Goal: Task Accomplishment & Management: Use online tool/utility

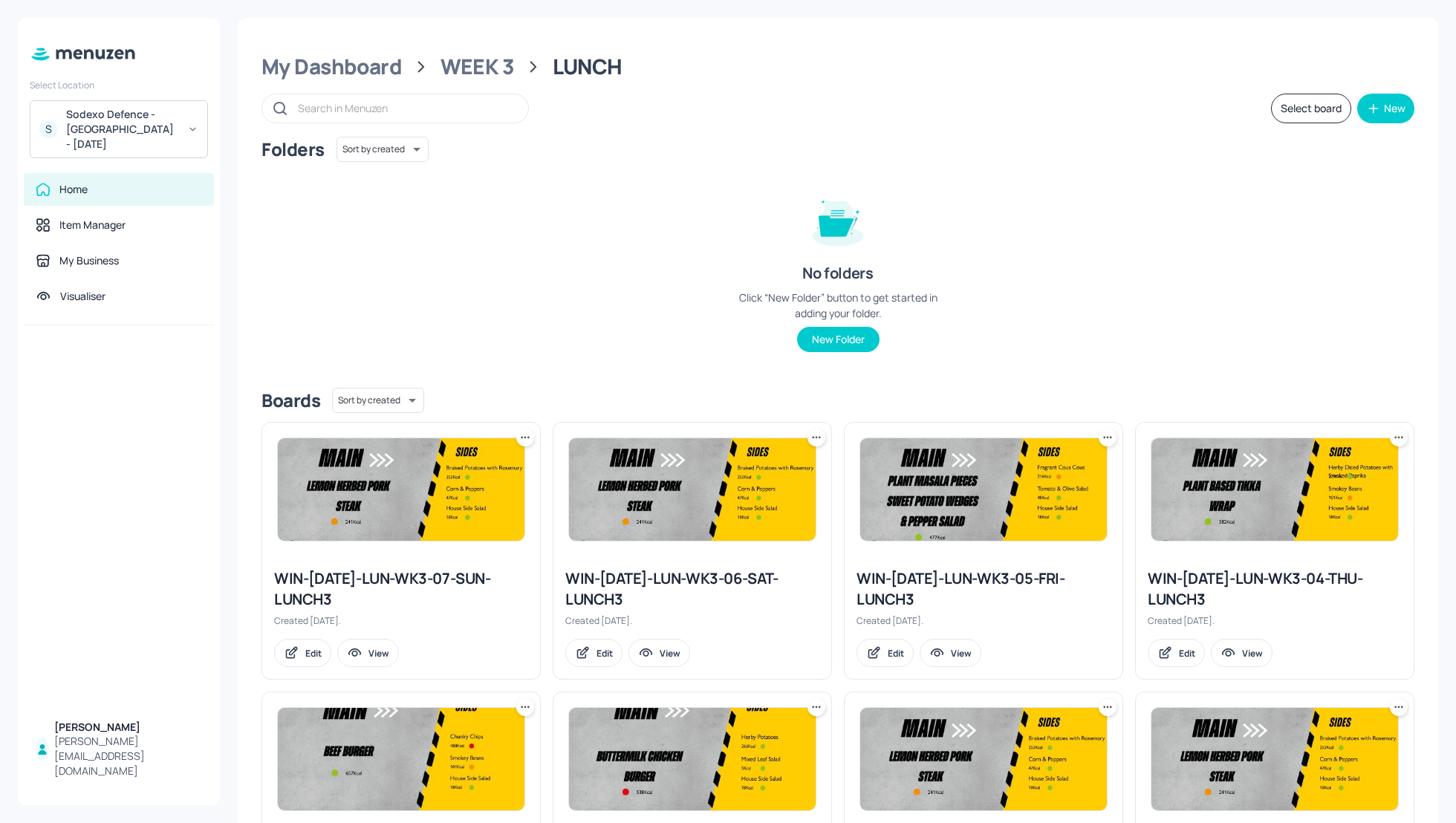
scroll to position [277, 0]
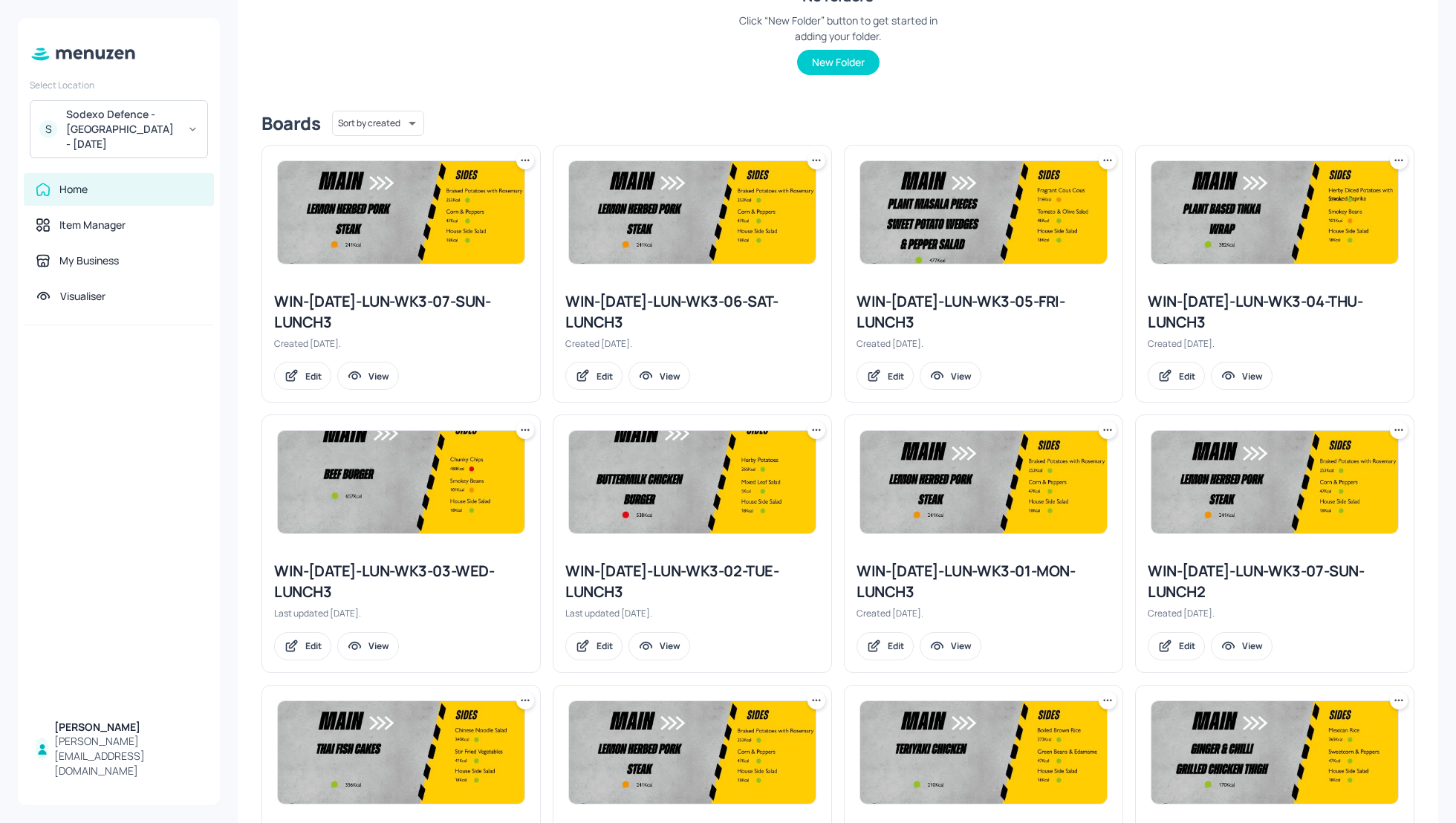
click at [135, 122] on div "Sodexo Defence - [GEOGRAPHIC_DATA] - [DATE]" at bounding box center [121, 128] width 112 height 44
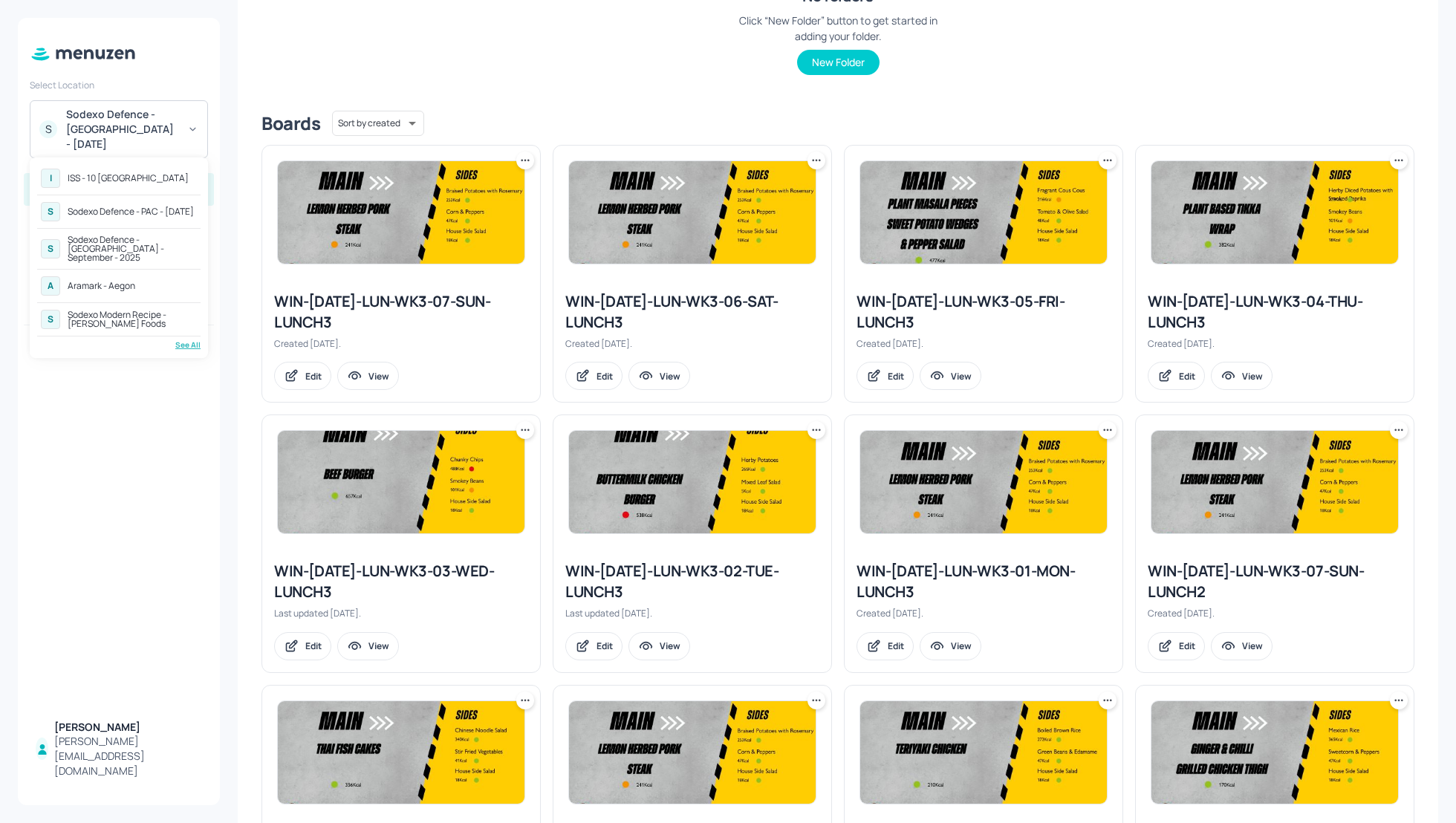
click at [129, 243] on div "Sodexo Defence - [GEOGRAPHIC_DATA] - September - 2025" at bounding box center [132, 249] width 129 height 27
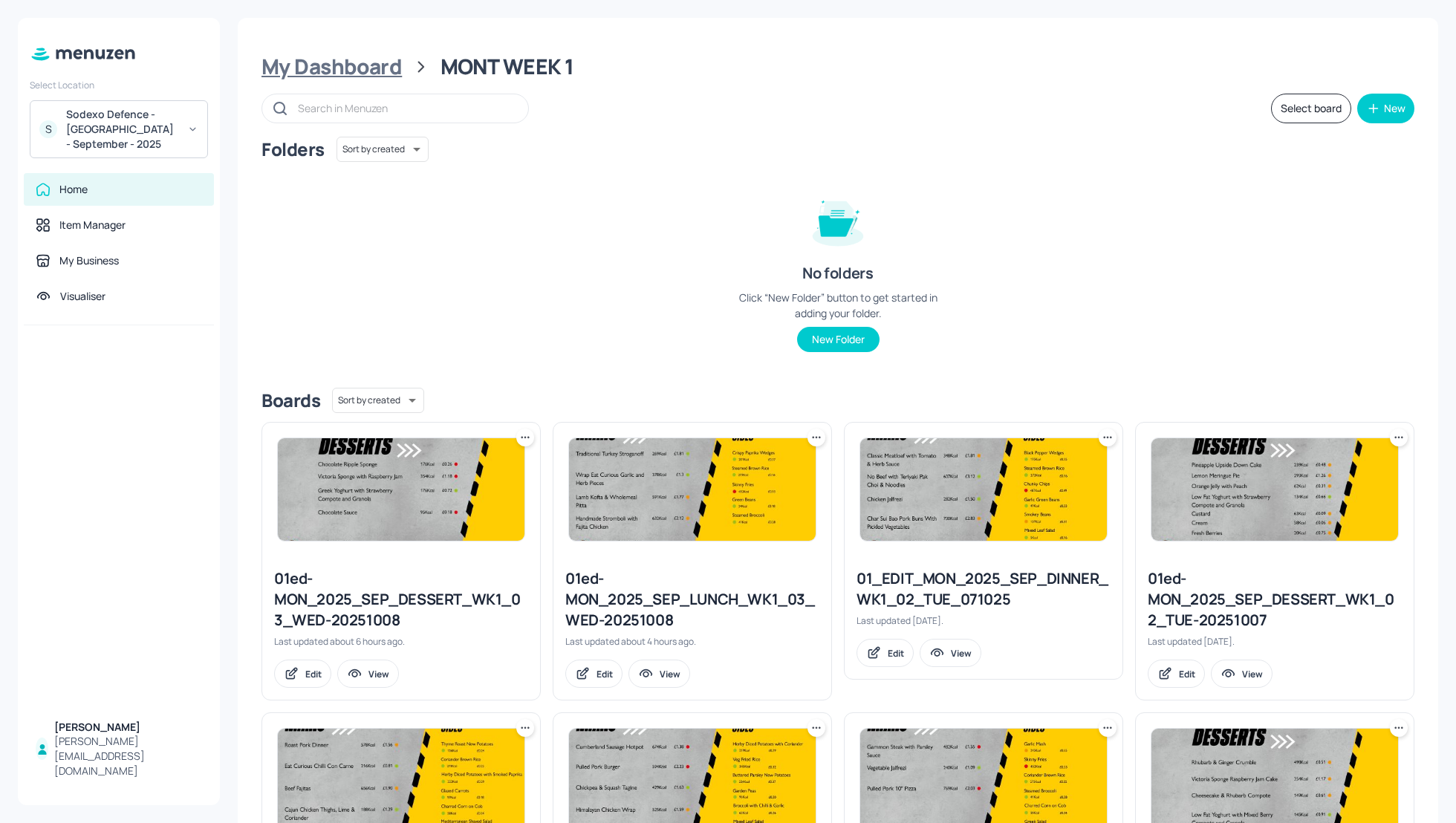
click at [345, 65] on div "My Dashboard" at bounding box center [332, 67] width 140 height 27
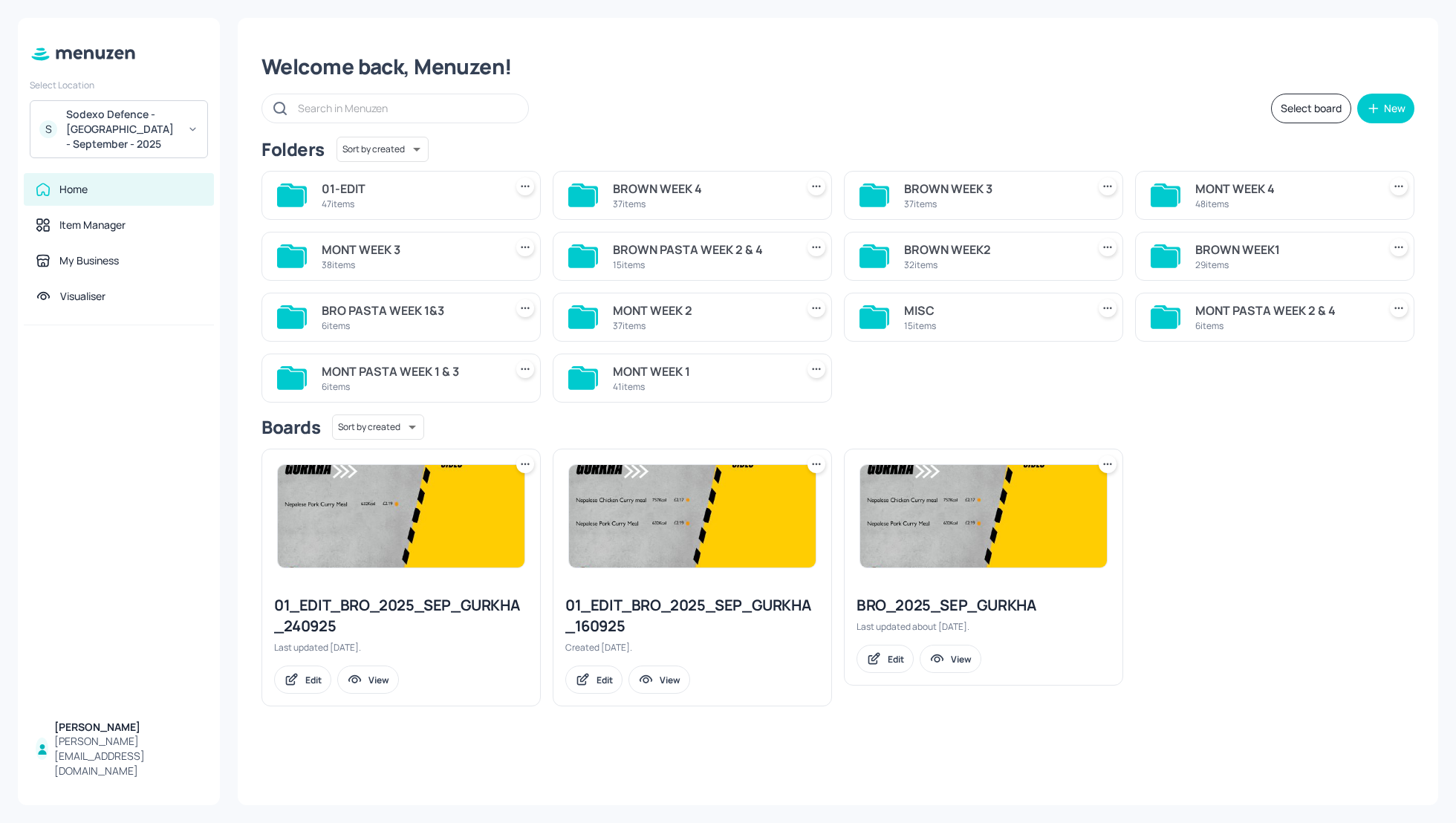
click at [653, 367] on div "MONT WEEK 1" at bounding box center [701, 371] width 177 height 18
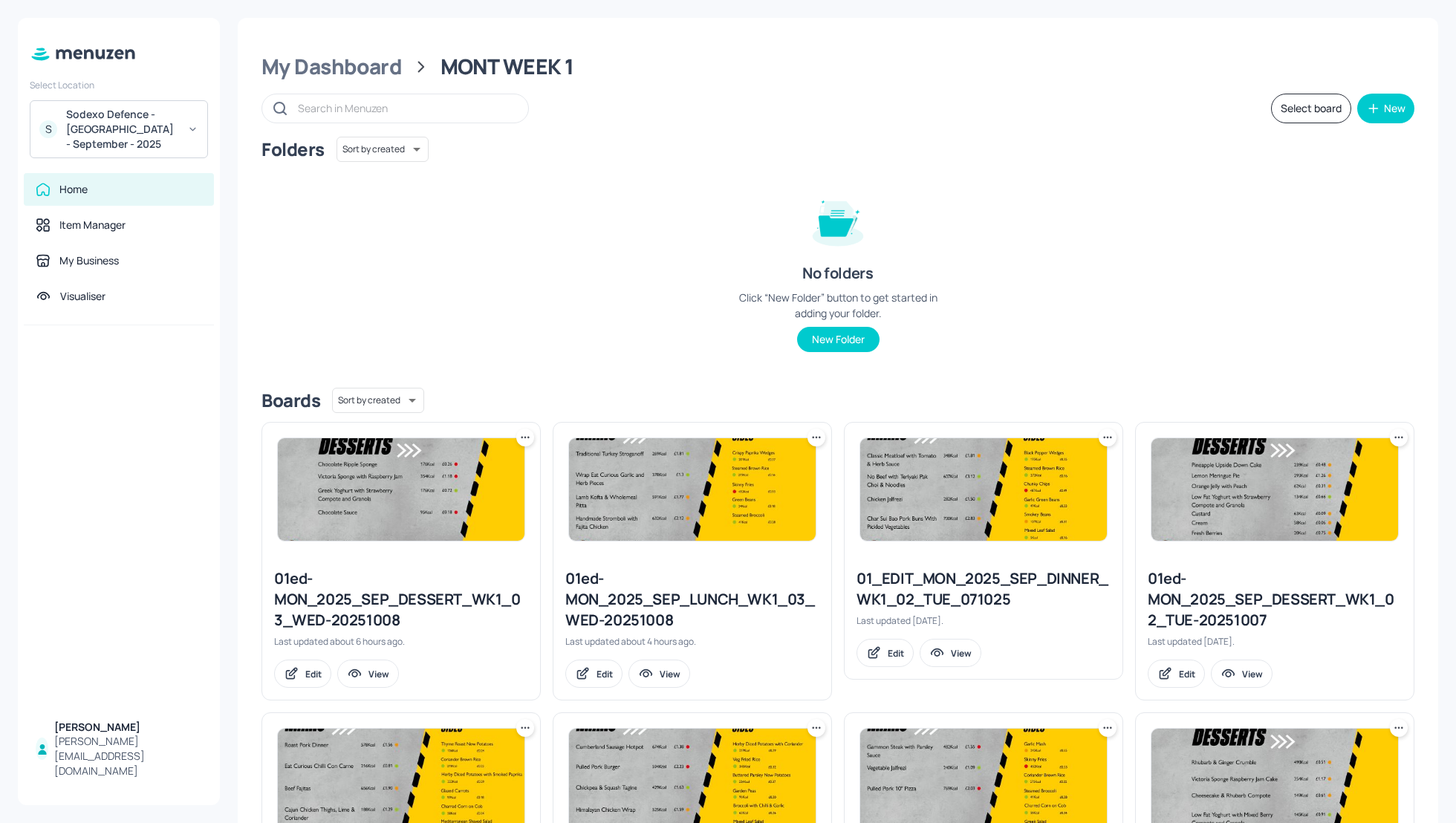
click at [1064, 261] on div "Folders Sort by created id ​ No folders Click “New Folder” button to get starte…" at bounding box center [838, 256] width 1153 height 239
click at [1189, 330] on div "Folders Sort by created id ​ No folders Click “New Folder” button to get starte…" at bounding box center [838, 256] width 1153 height 239
click at [1252, 325] on div "Folders Sort by created id ​ No folders Click “New Folder” button to get starte…" at bounding box center [838, 256] width 1153 height 239
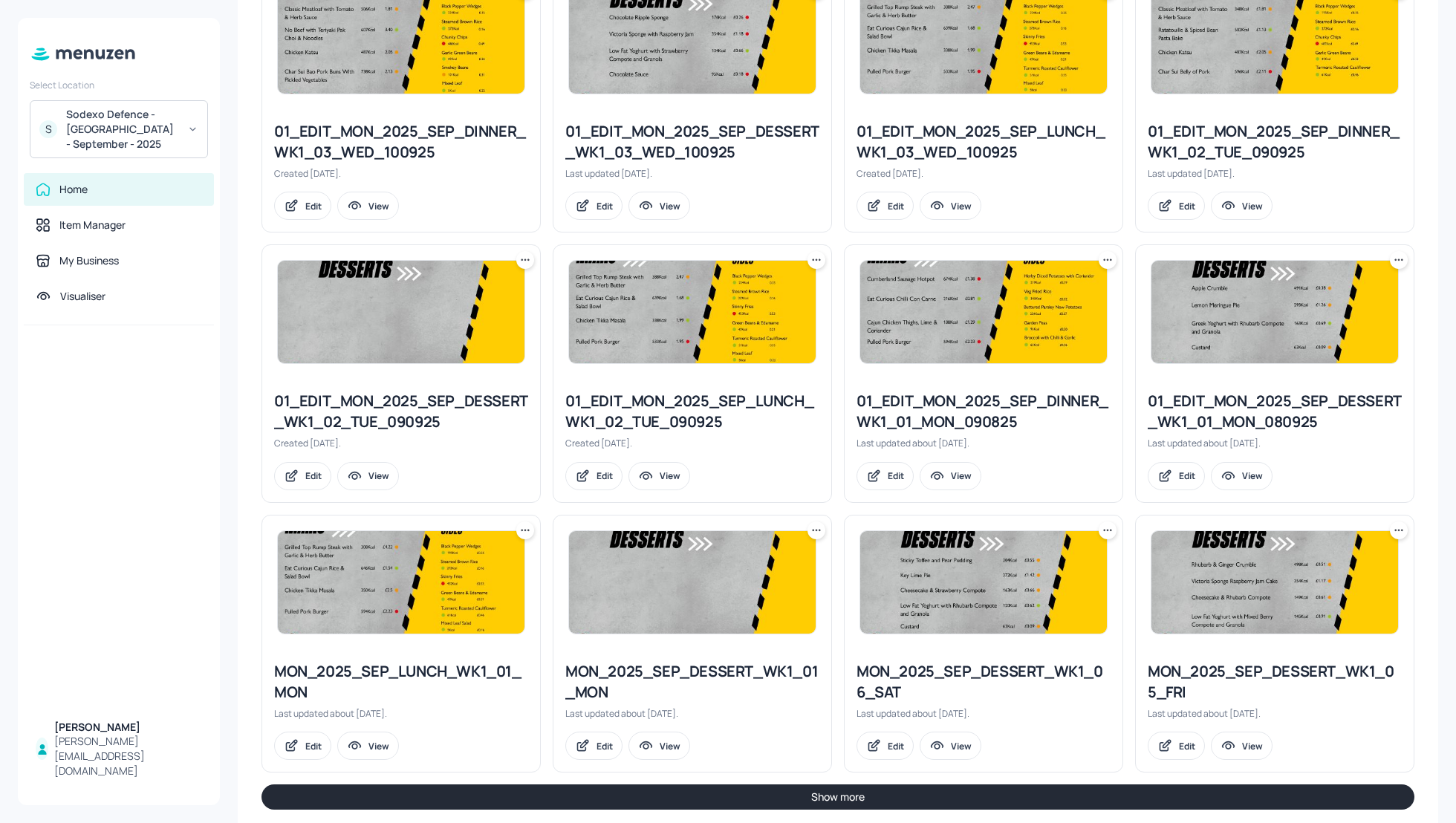
scroll to position [1307, 0]
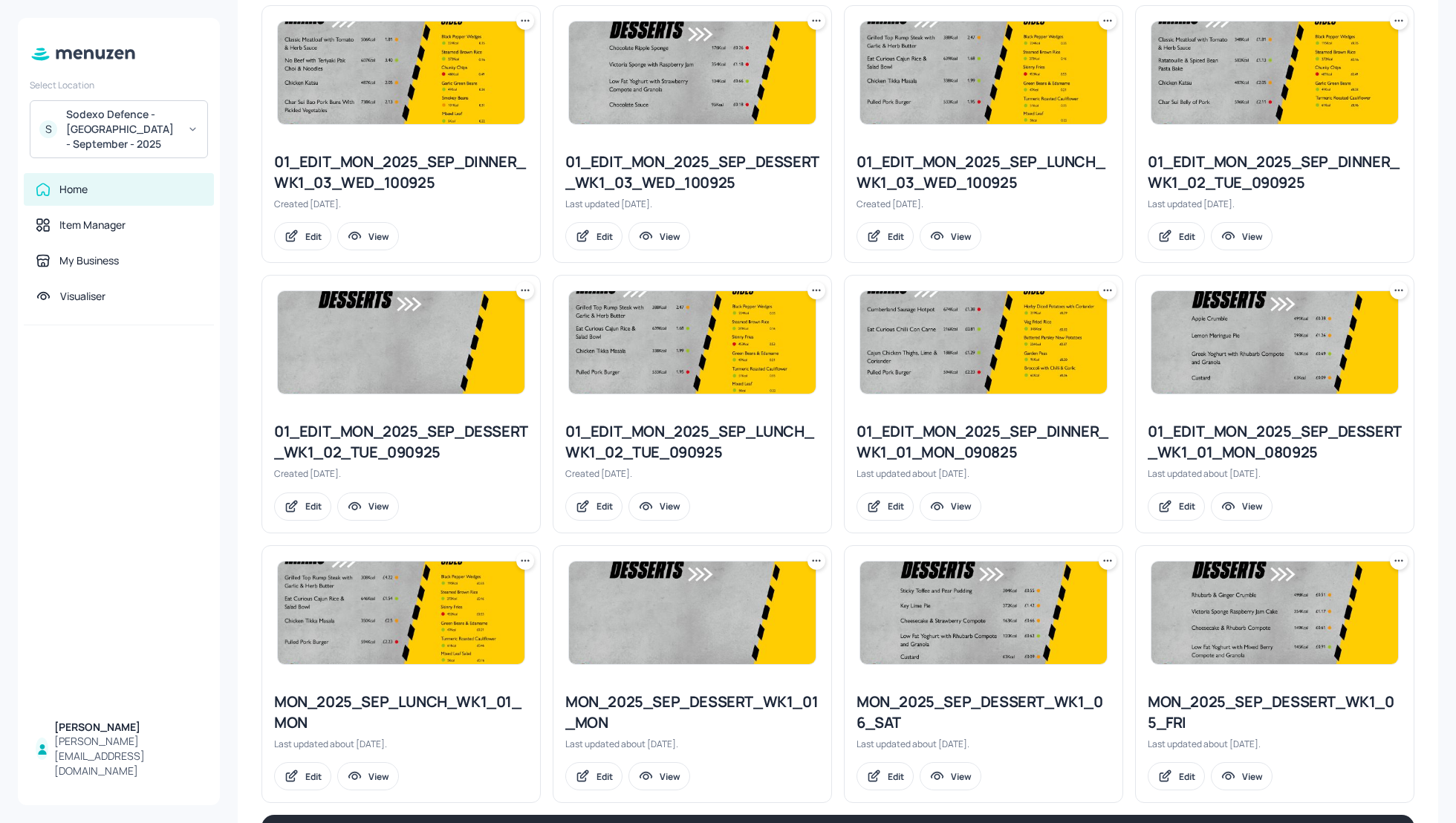
click at [978, 819] on button "Show more" at bounding box center [838, 826] width 1153 height 25
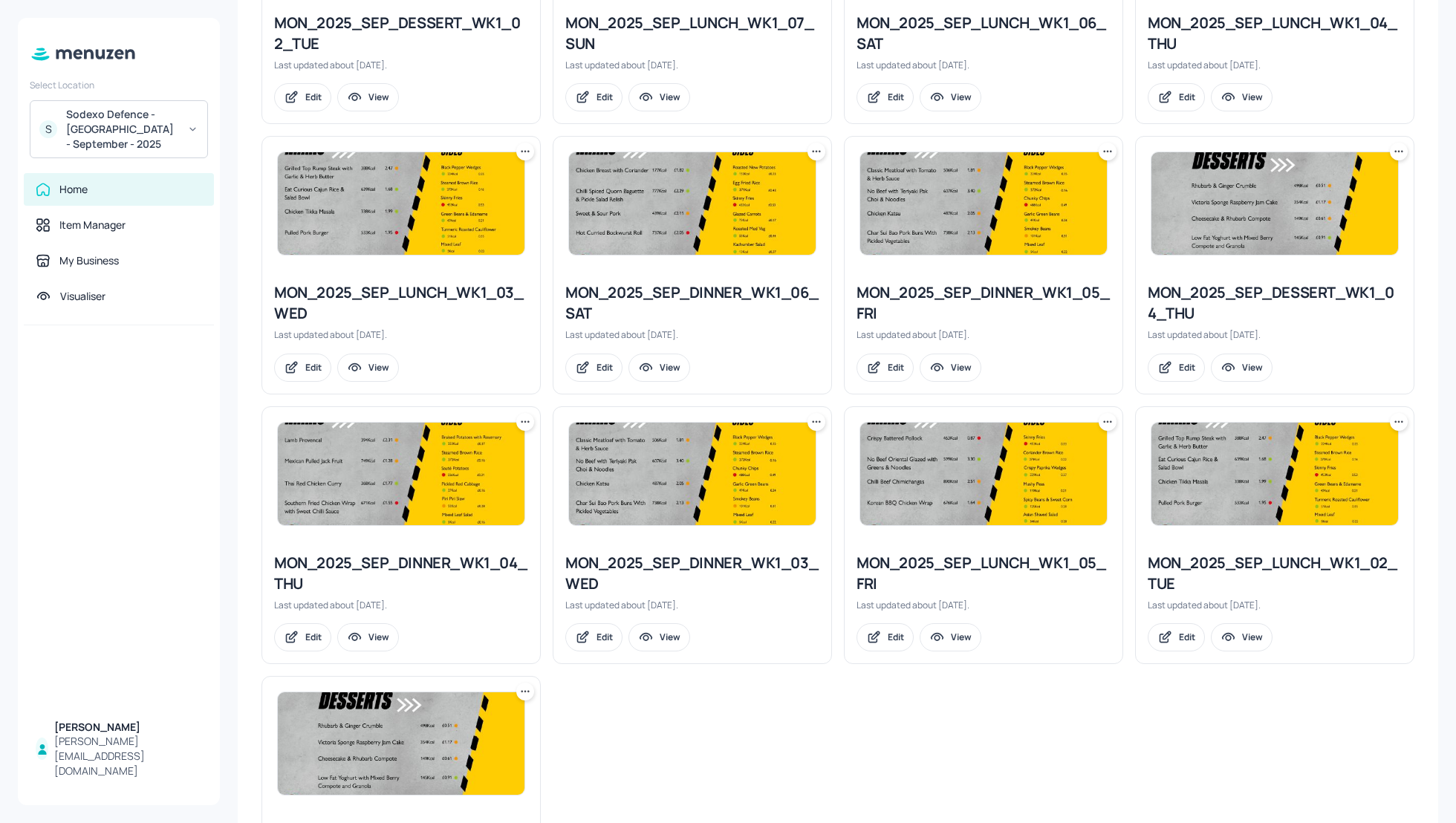
scroll to position [2495, 0]
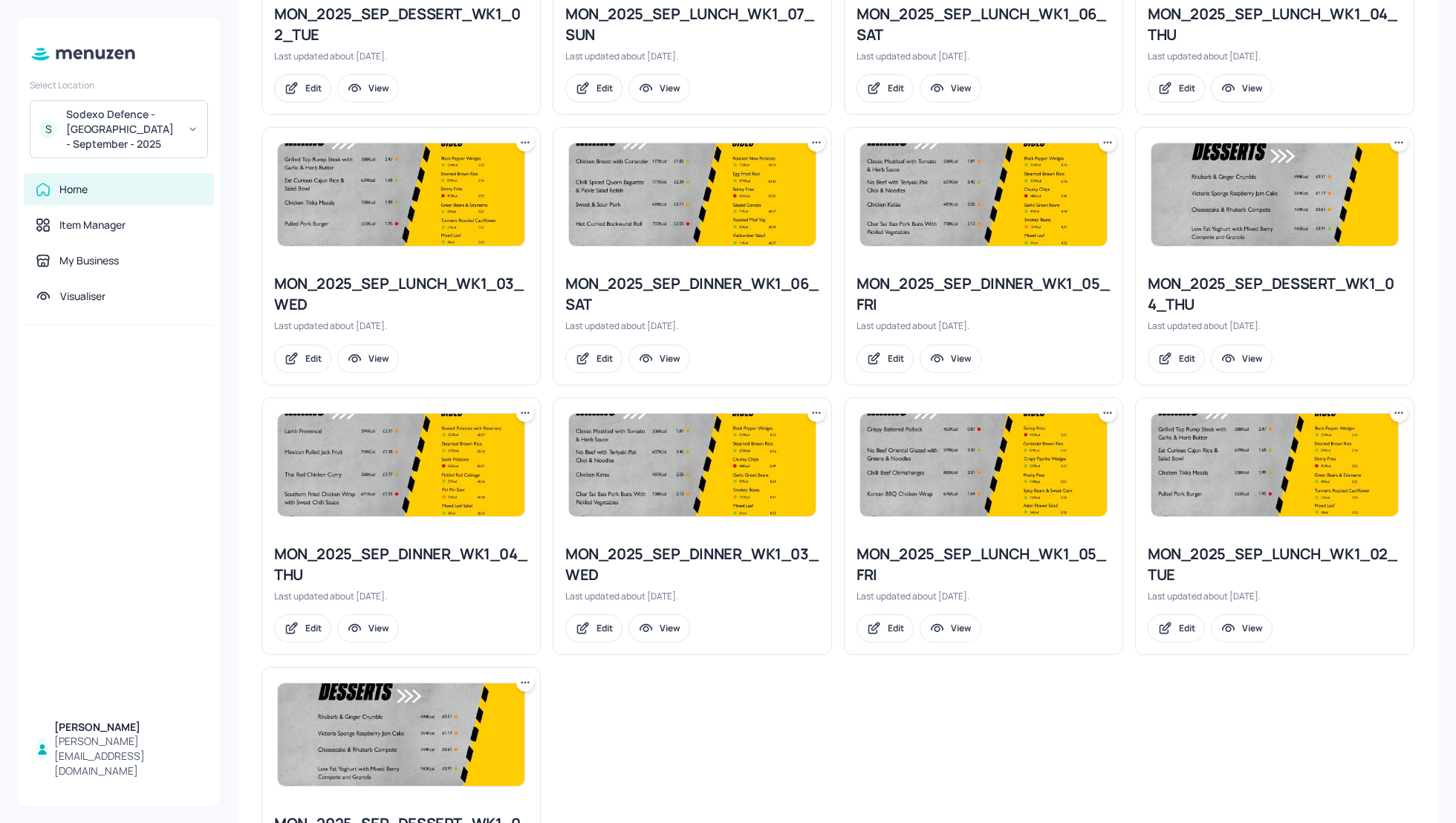
click at [810, 405] on icon at bounding box center [816, 412] width 15 height 15
click at [753, 460] on p "Duplicate" at bounding box center [741, 458] width 40 height 13
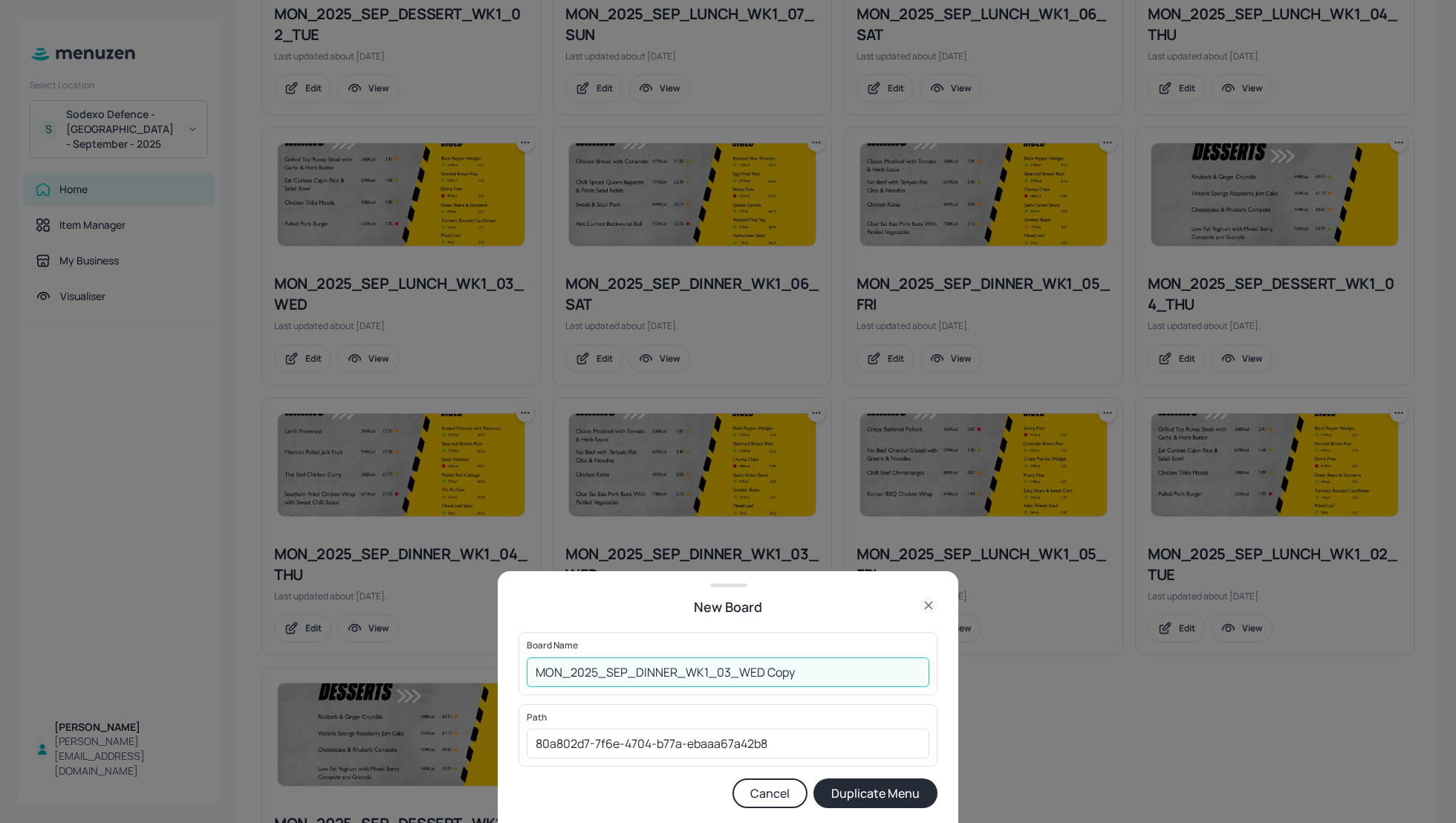
click at [541, 671] on input "MON_2025_SEP_DINNER_WK1_03_WED Copy" at bounding box center [728, 672] width 403 height 29
click at [877, 665] on input "01_EDIT_MON_2025_SEP_DINNER_WK1_03_WED Copy" at bounding box center [728, 672] width 403 height 29
type input "01_EDIT_MON_2025_SEP_DINNER_WK1_03_WED_081025"
click at [902, 789] on button "Duplicate Menu" at bounding box center [875, 793] width 124 height 29
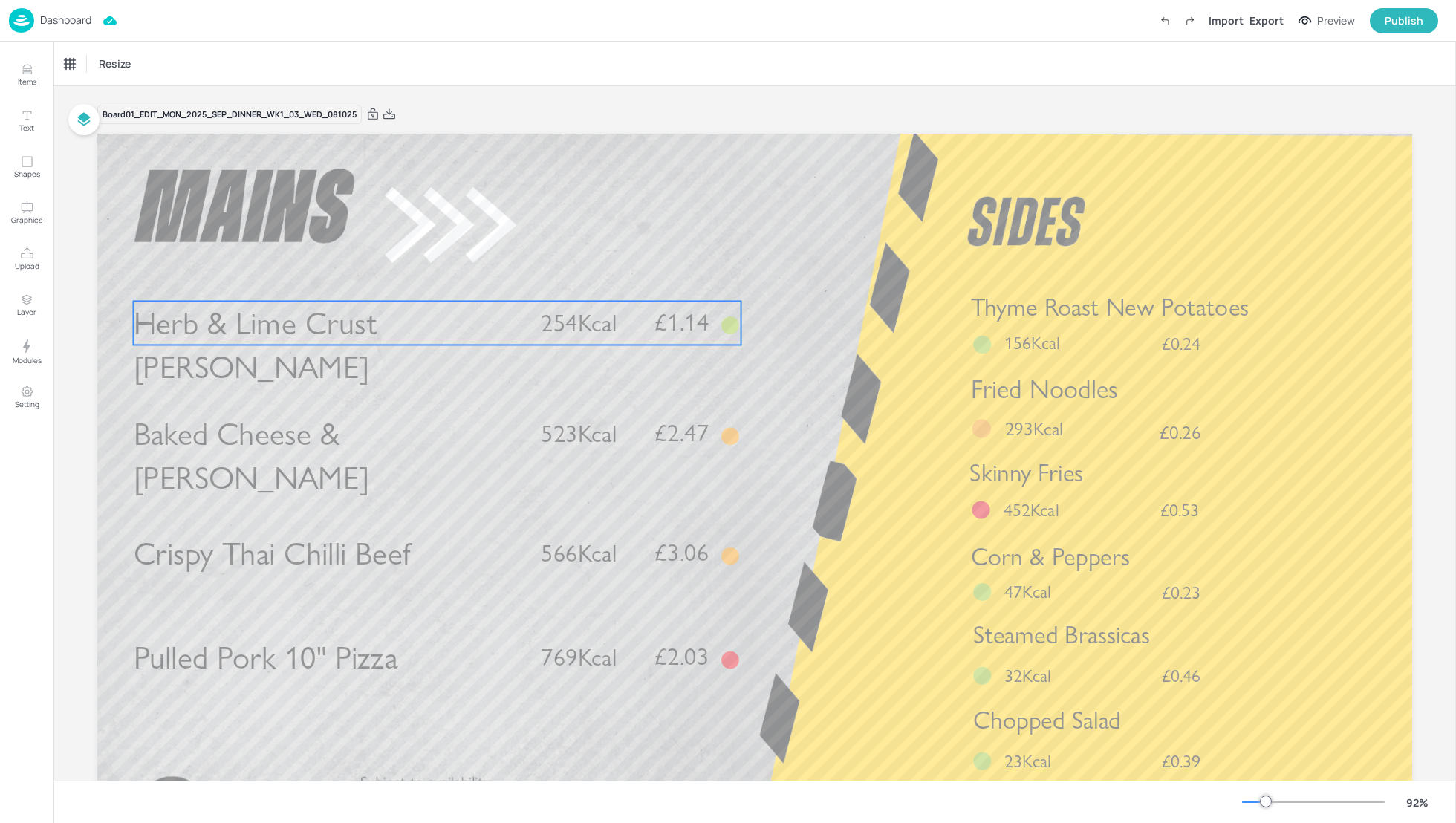
click at [377, 320] on span "Herb & Lime Crust Pollock" at bounding box center [255, 345] width 244 height 82
click at [120, 69] on div "Herb & Lime Crust Pollock" at bounding box center [127, 63] width 123 height 13
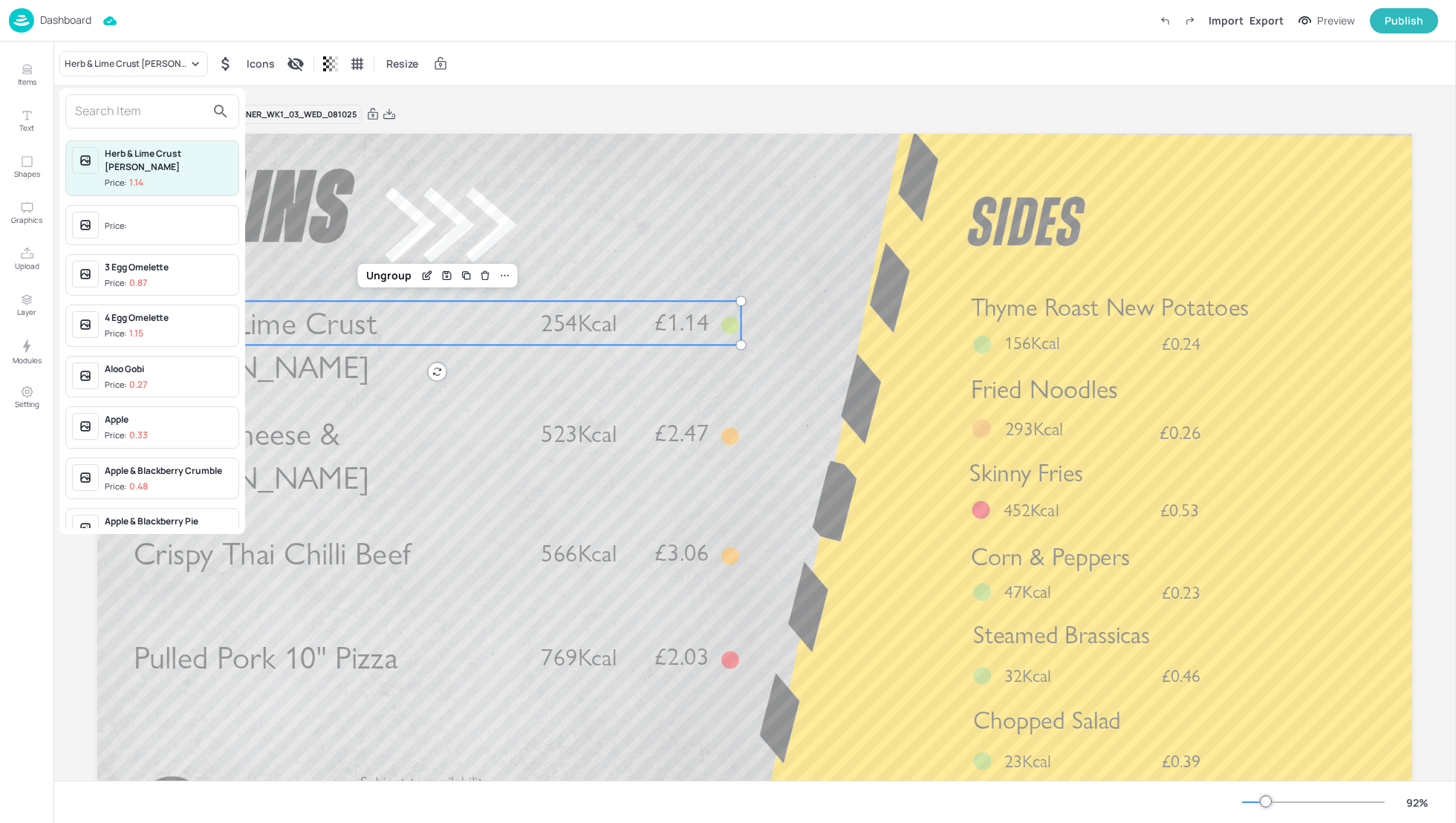
click at [128, 116] on input "text" at bounding box center [140, 111] width 131 height 23
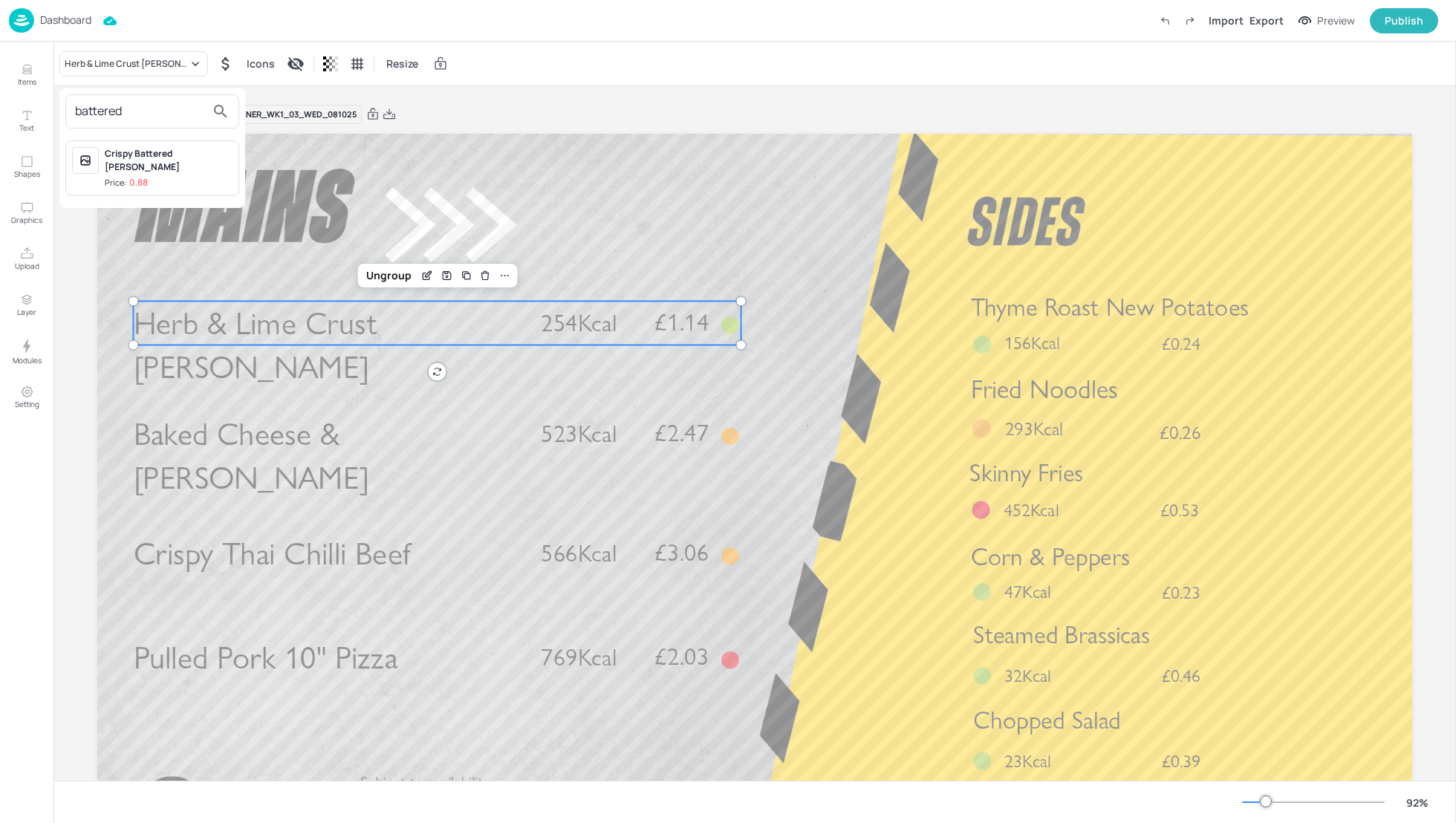
type input "battered"
click at [153, 157] on div "Crispy Battered Pollock" at bounding box center [168, 160] width 127 height 27
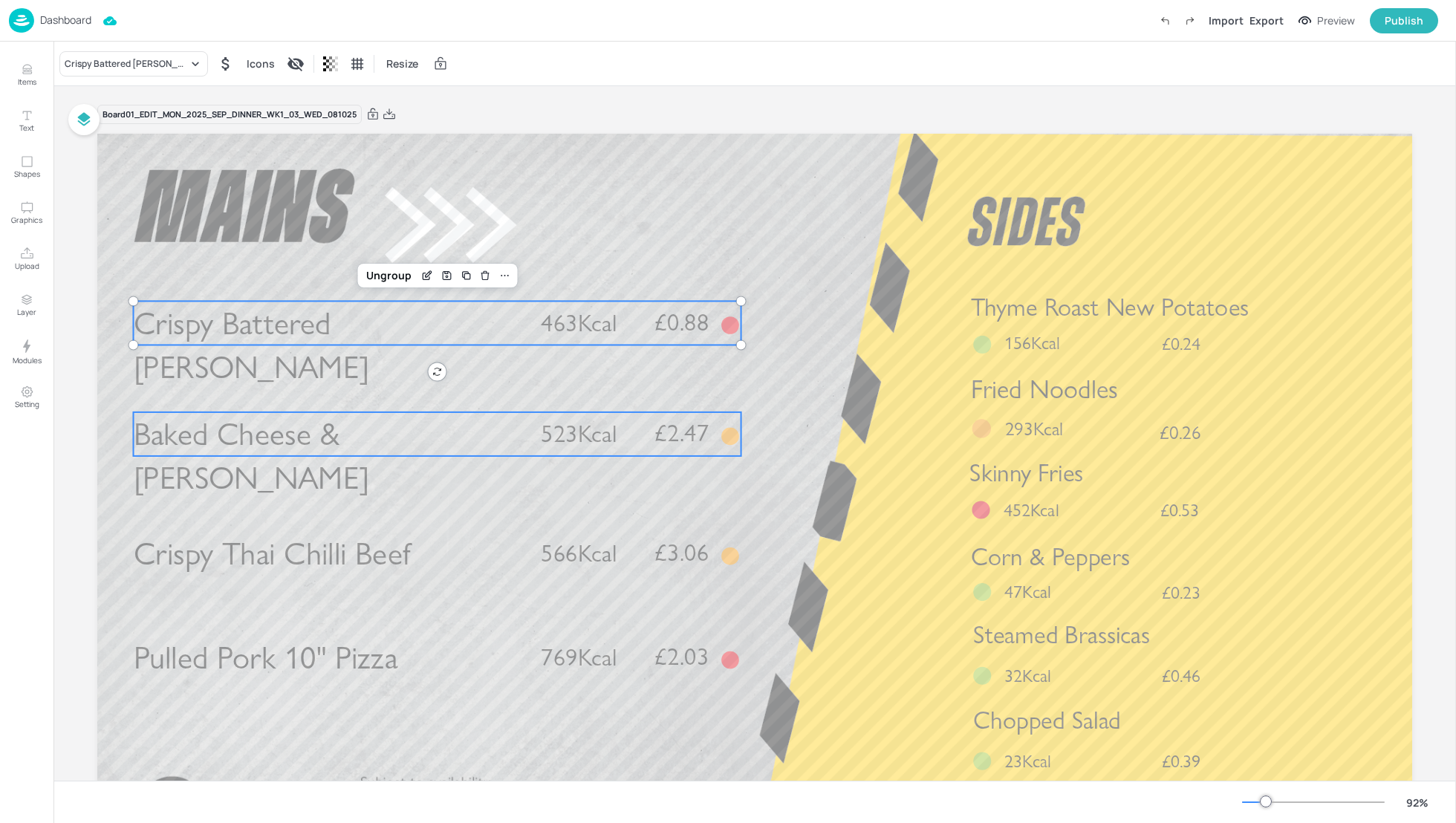
click at [445, 447] on p "Baked Cheese & Tomato Tortellini" at bounding box center [328, 457] width 389 height 88
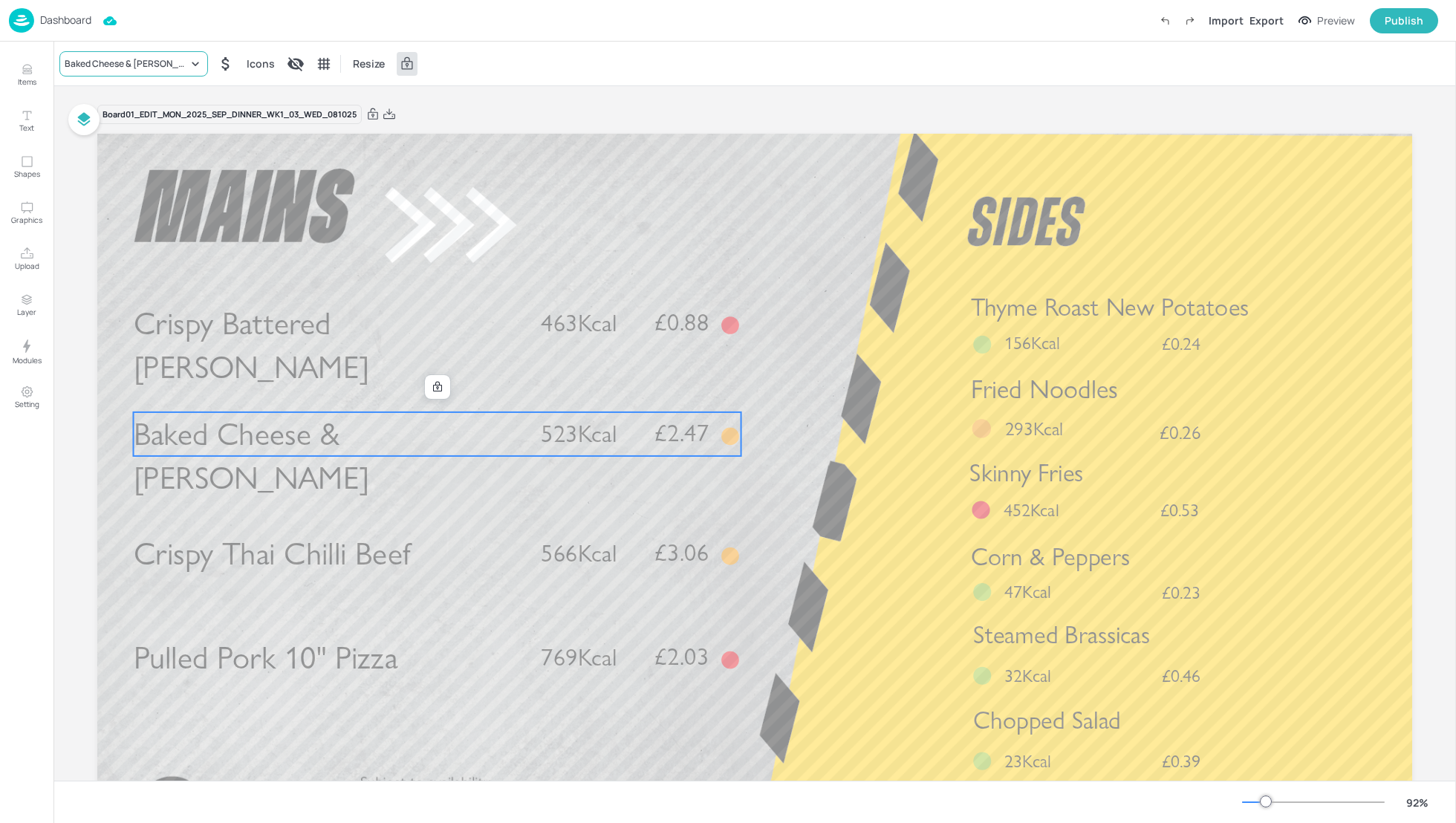
click at [121, 53] on div "Baked Cheese & Tomato Tortellini" at bounding box center [133, 63] width 148 height 25
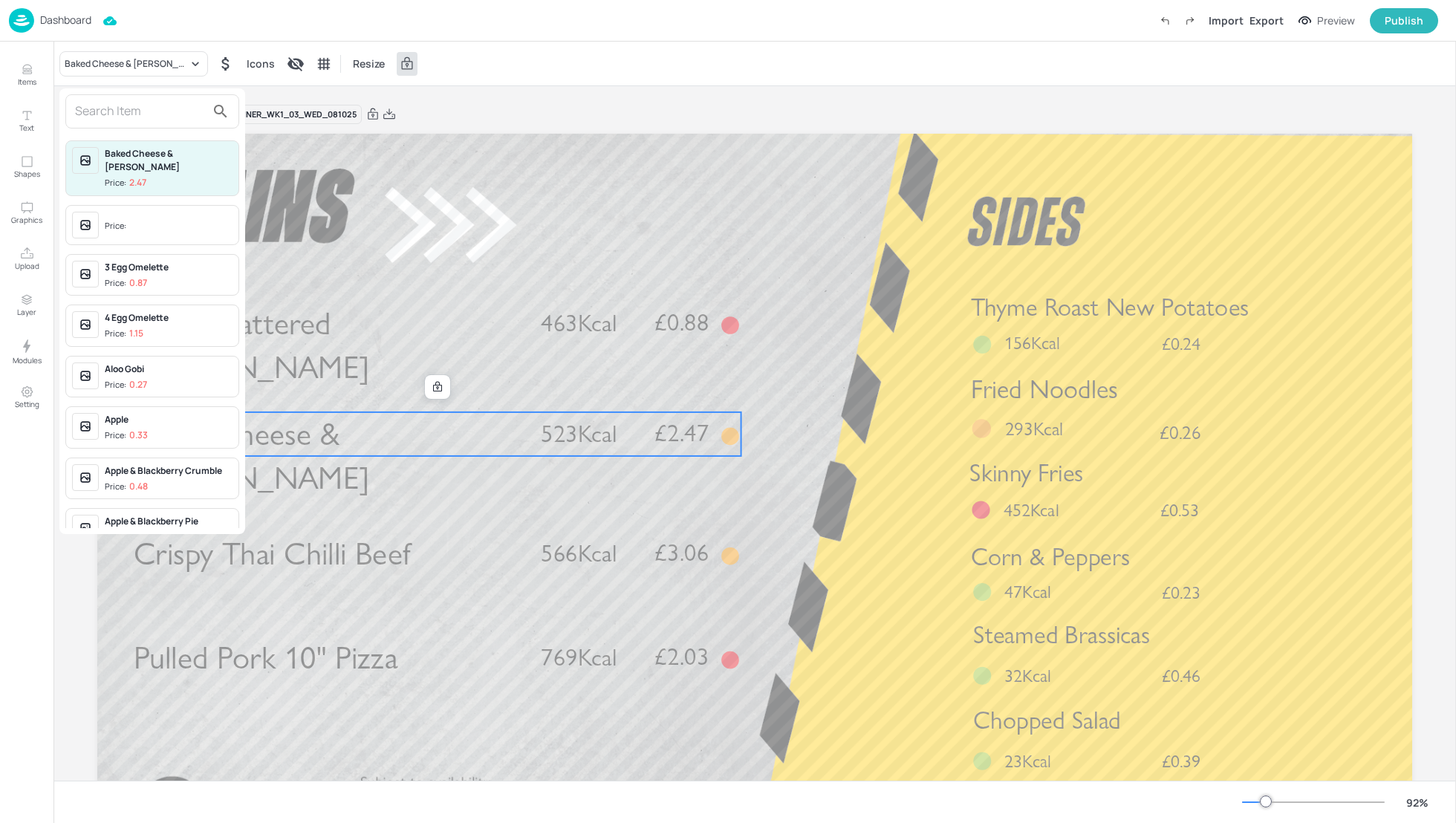
click at [109, 115] on input "text" at bounding box center [140, 111] width 131 height 23
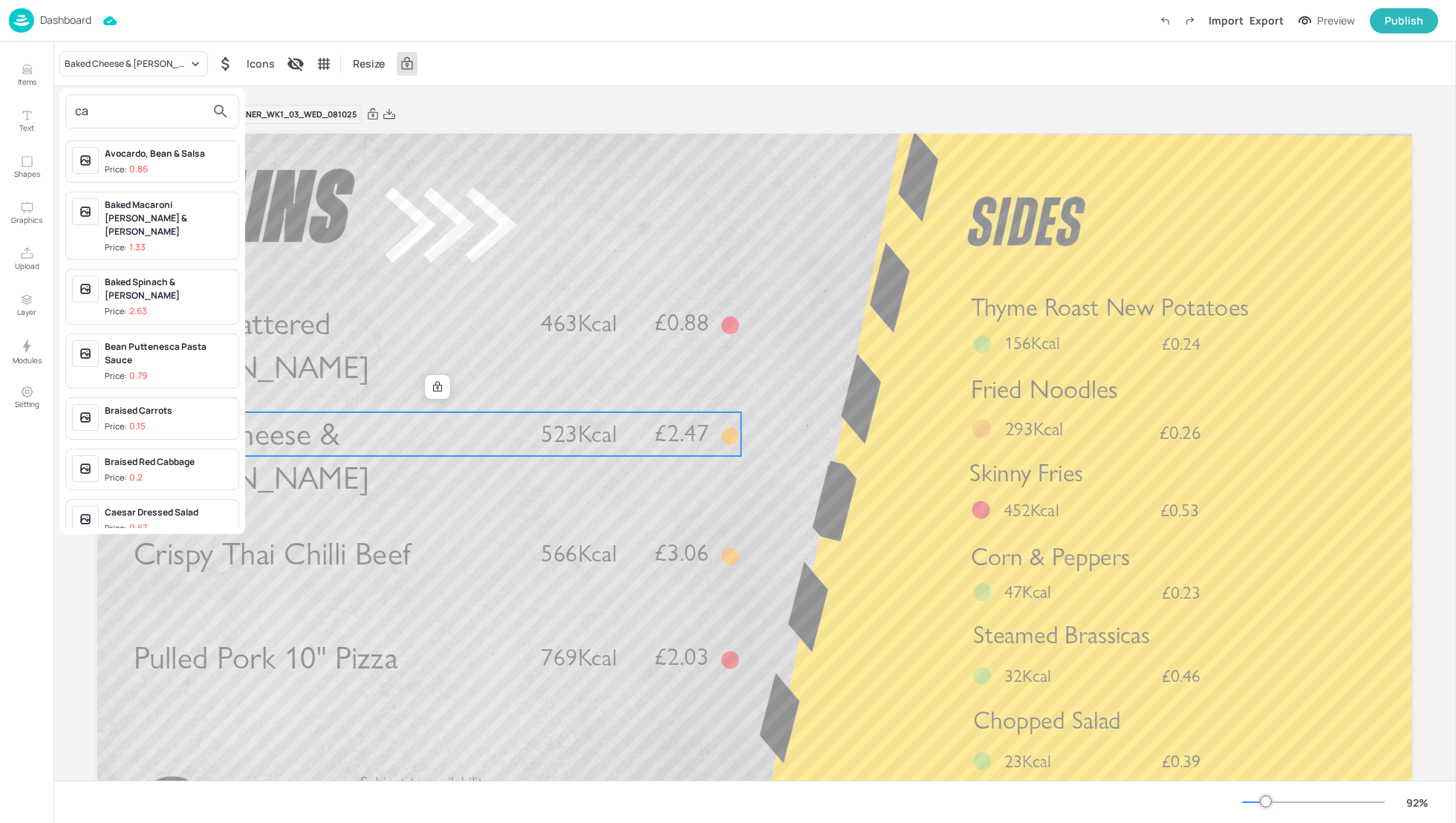
type input "c"
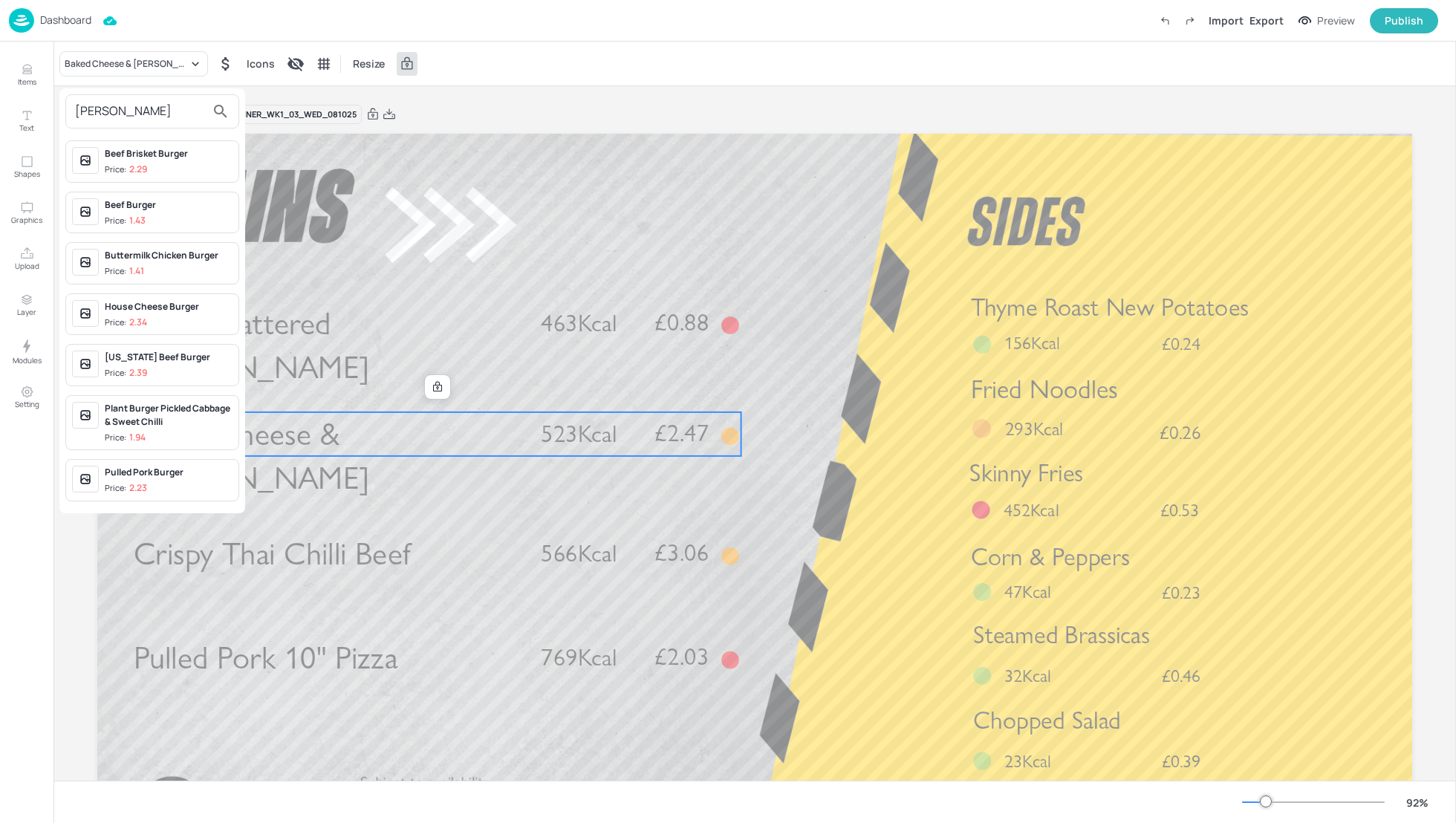
type input "burger"
drag, startPoint x: 124, startPoint y: 107, endPoint x: 62, endPoint y: 107, distance: 62.0
click at [62, 107] on div "burger Beef Brisket Burger Price: 2.29 Beef Burger Price: 1.43 Buttermilk Chick…" at bounding box center [153, 301] width 185 height 424
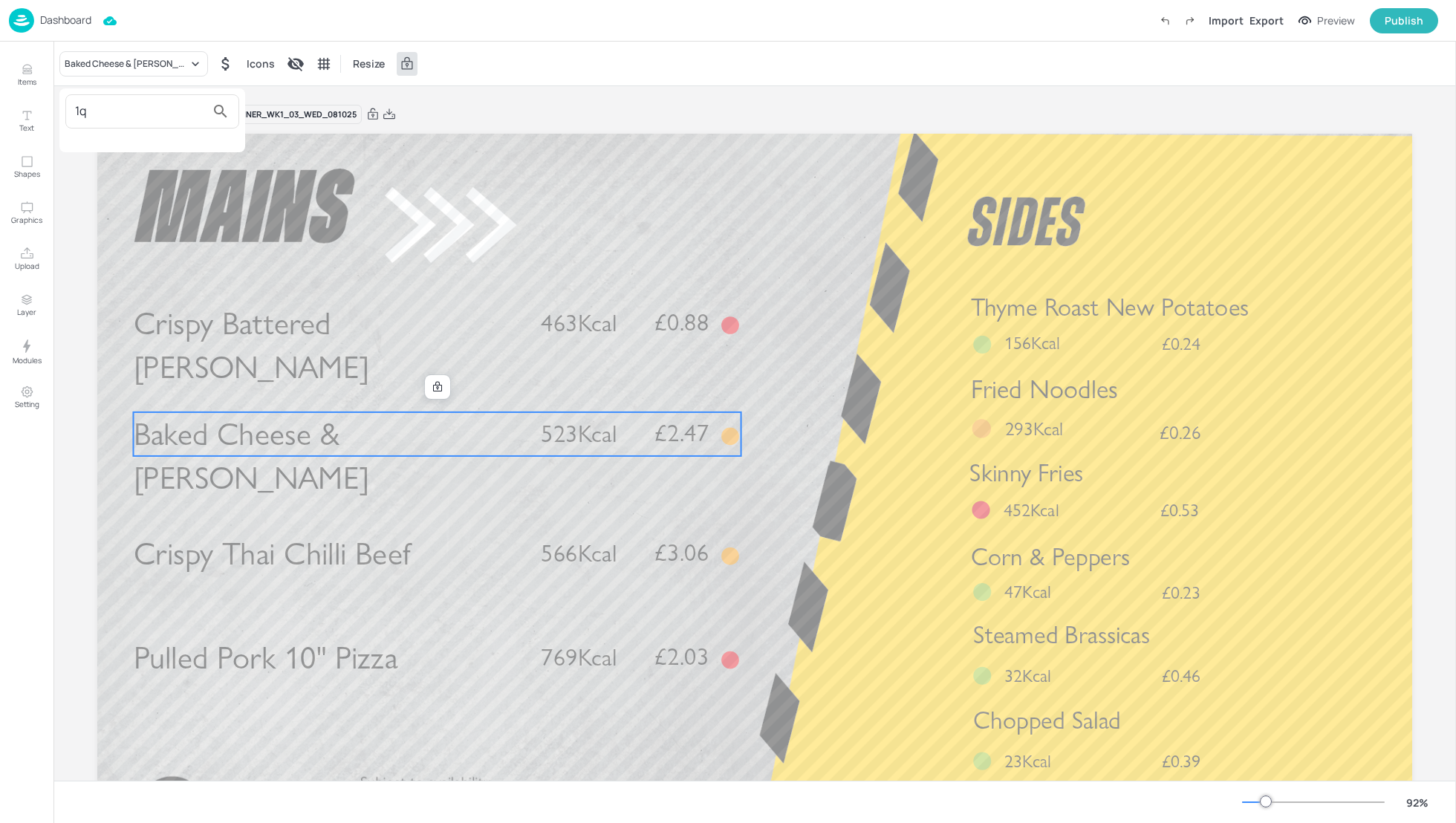
type input "1"
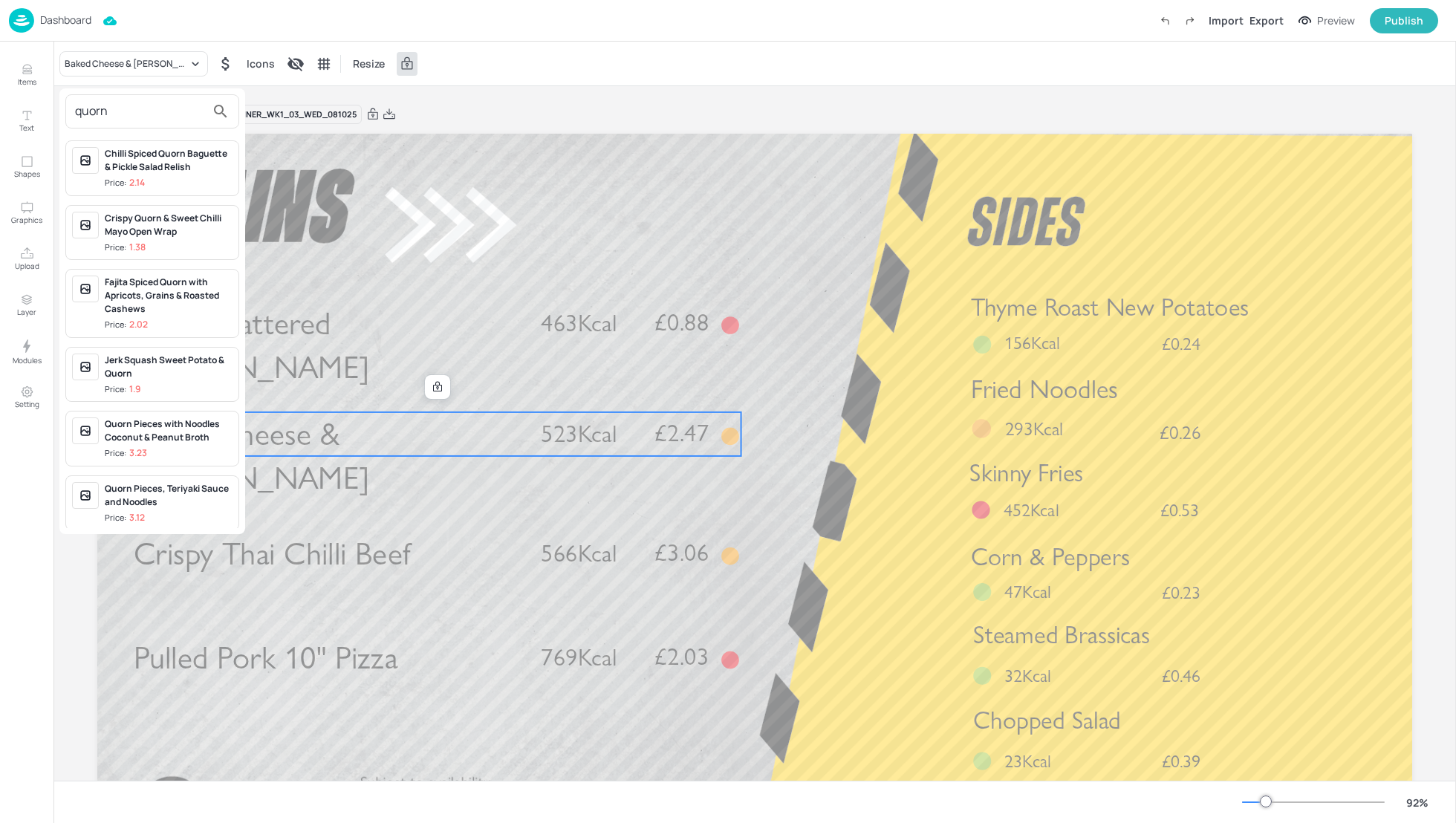
type input "quorn"
click at [246, 315] on div at bounding box center [728, 412] width 1456 height 823
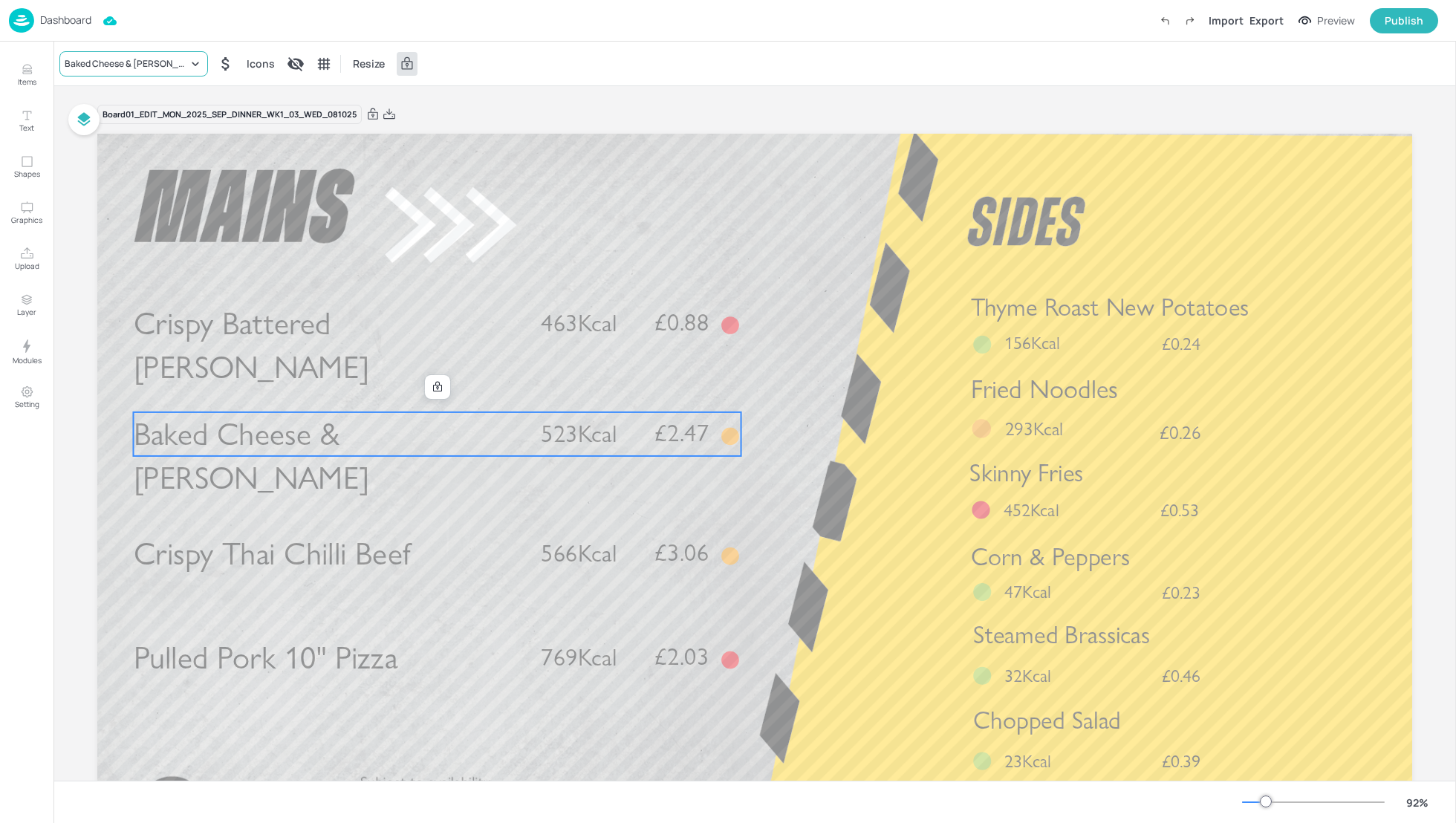
click at [137, 62] on div "Baked Cheese & Tomato Tortellini" at bounding box center [127, 63] width 123 height 13
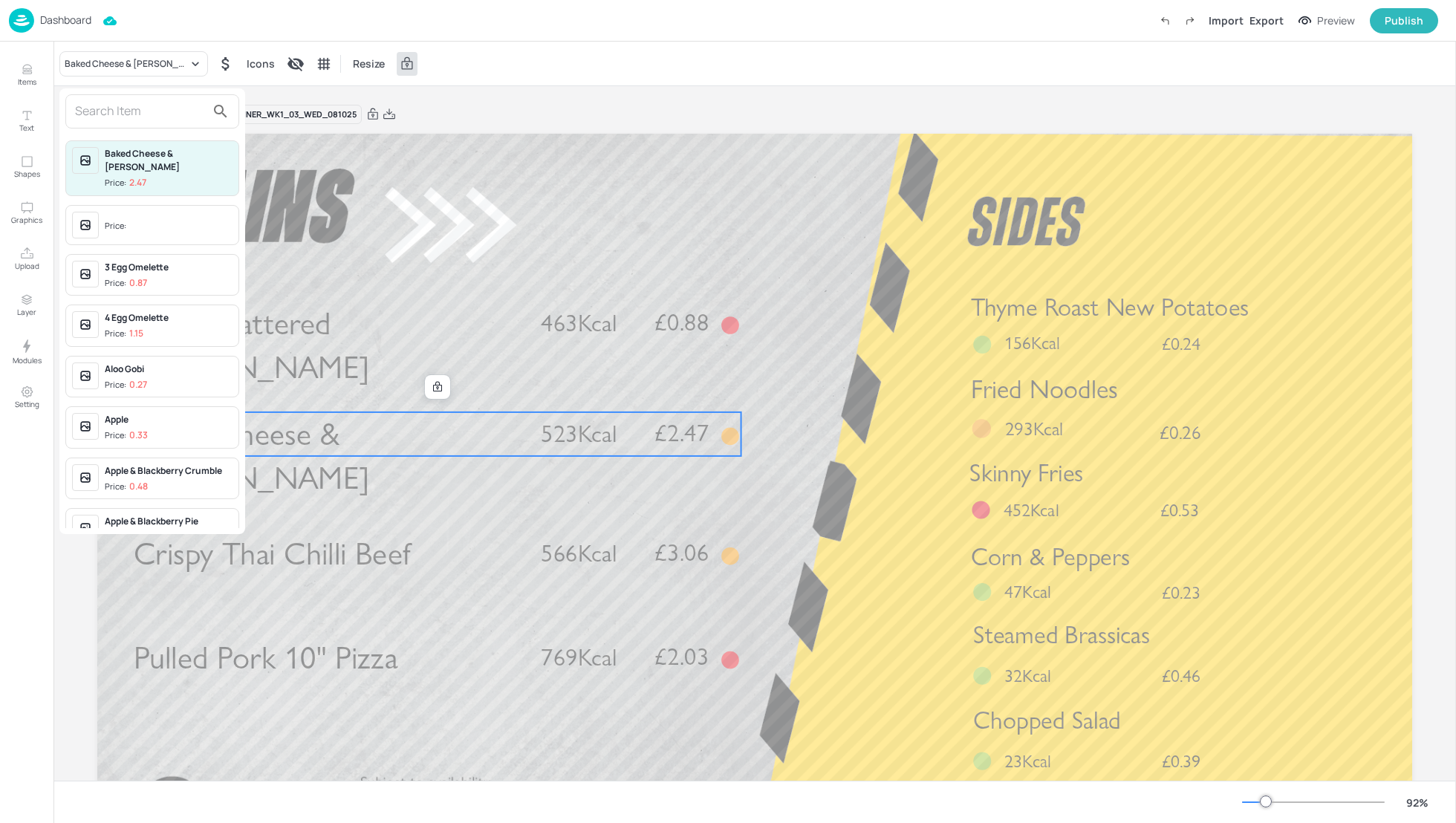
click at [117, 117] on input "text" at bounding box center [140, 111] width 131 height 23
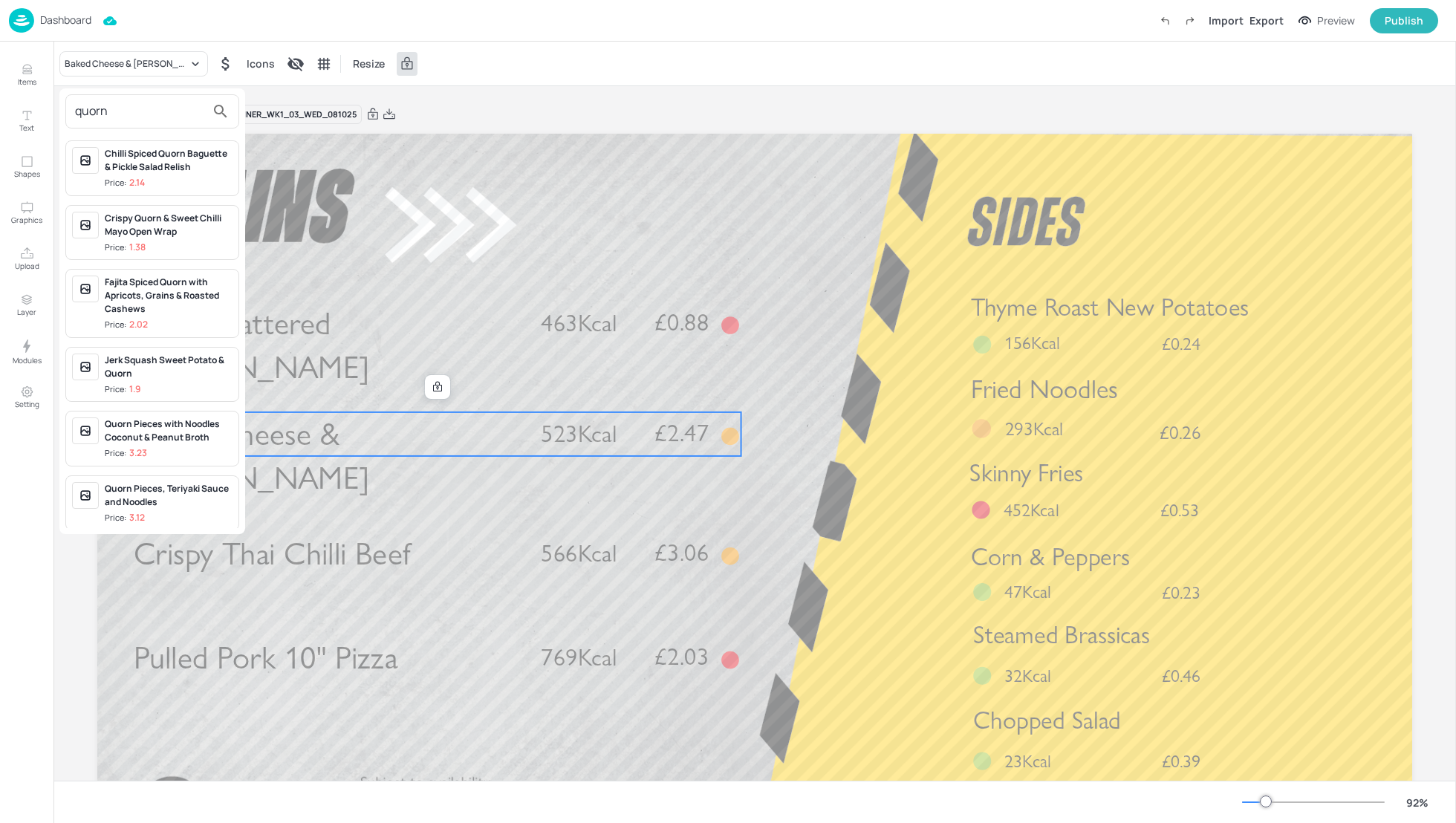
type input "quorn"
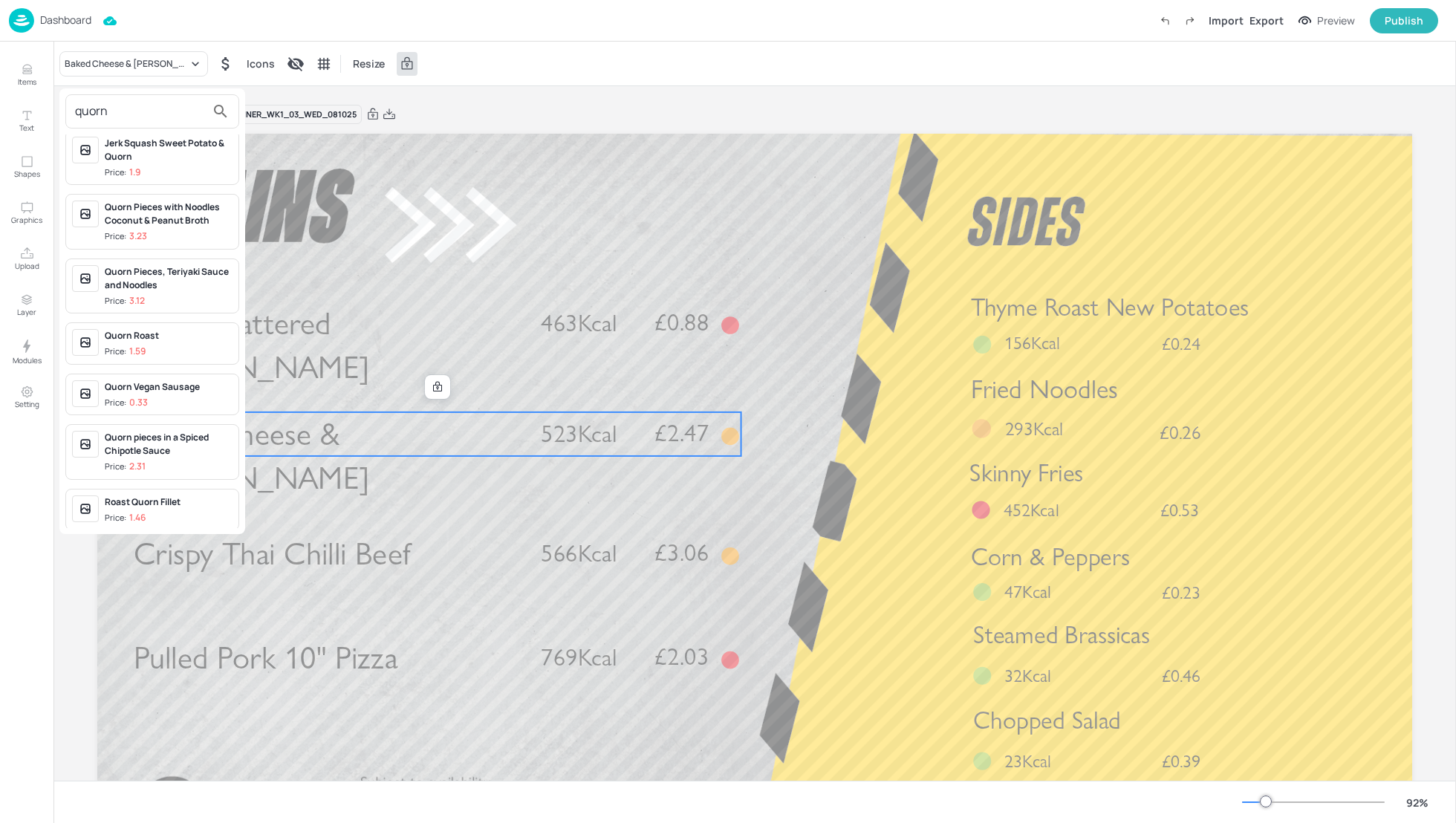
scroll to position [232, 0]
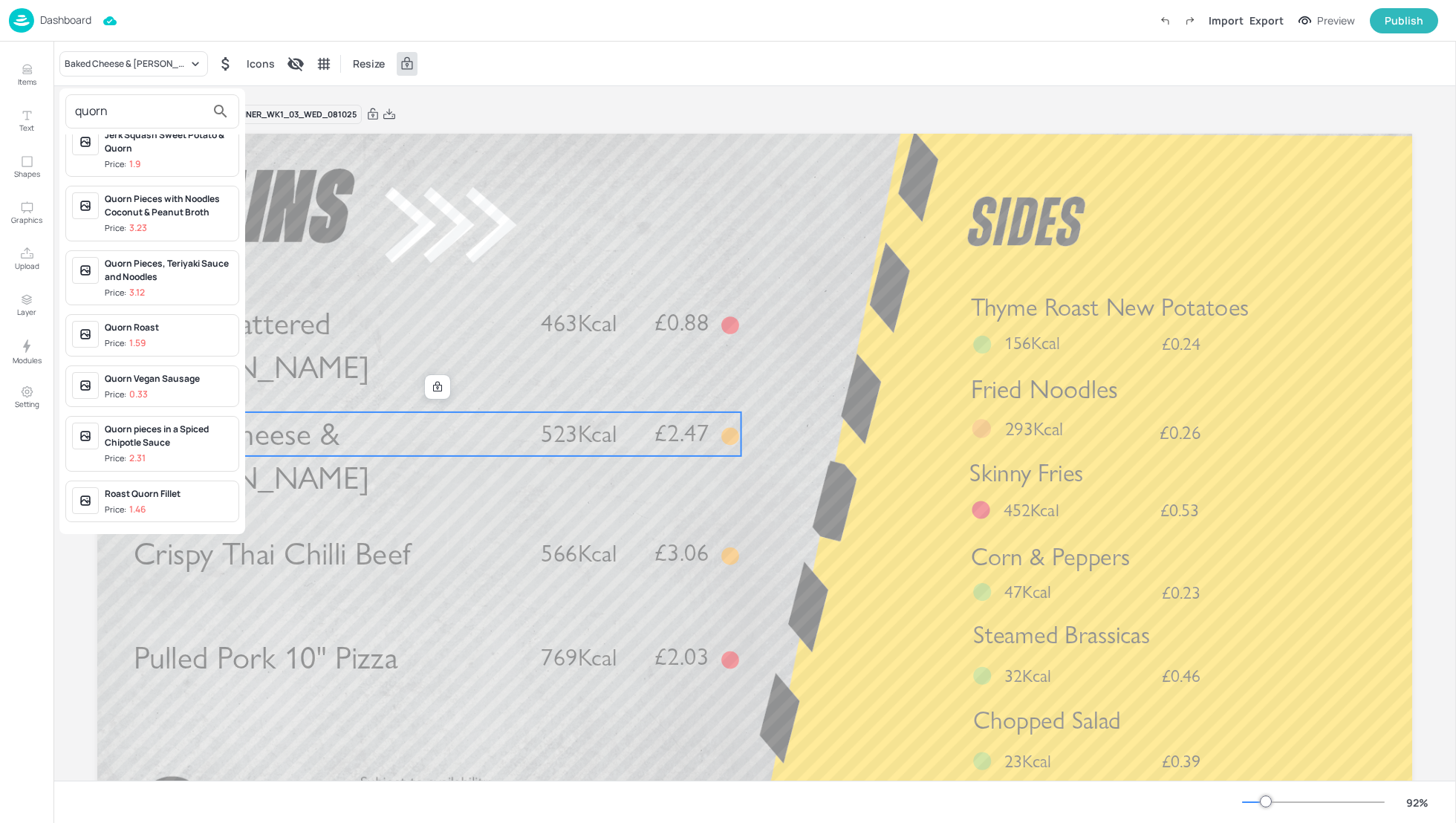
click at [340, 373] on div at bounding box center [728, 412] width 1456 height 823
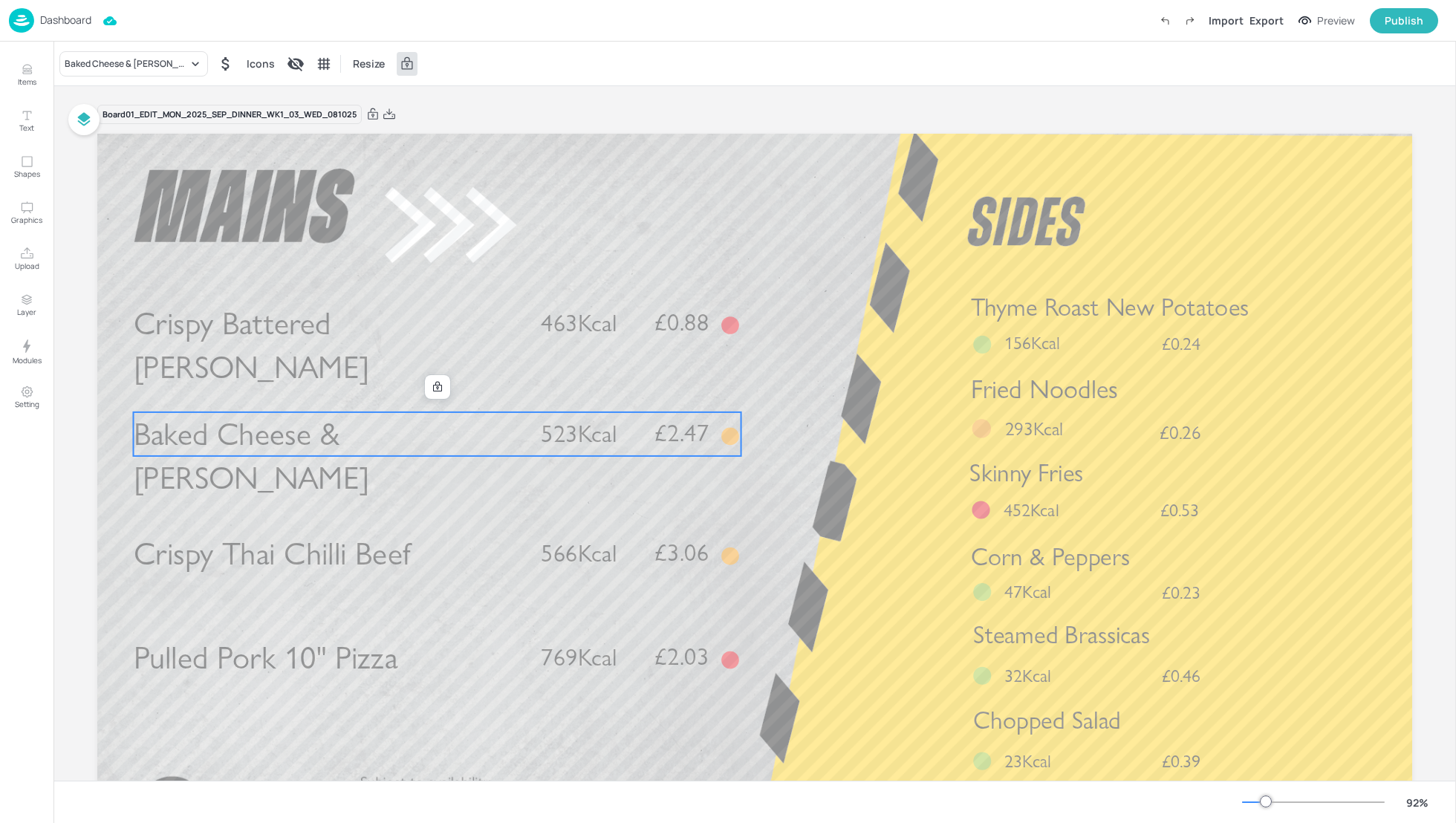
click at [367, 437] on span "Baked Cheese & Tomato Tortellini" at bounding box center [251, 456] width 236 height 82
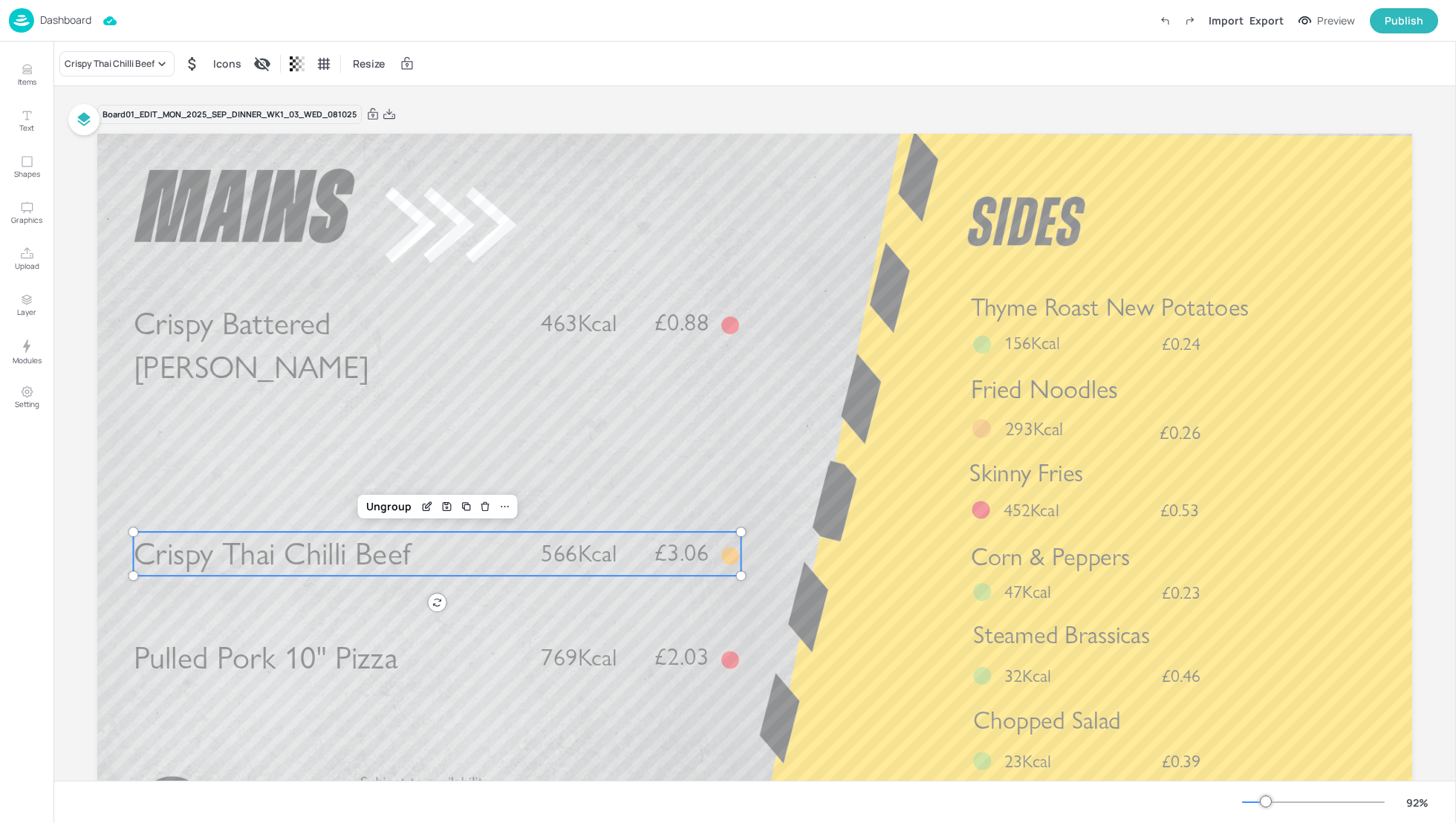
click at [357, 550] on span "Crispy Thai Chilli Beef" at bounding box center [272, 554] width 277 height 39
click at [94, 43] on div "Crispy Thai Chilli Beef Icons Resize" at bounding box center [755, 63] width 1403 height 44
click at [96, 66] on div "Crispy Thai Chilli Beef" at bounding box center [110, 63] width 90 height 13
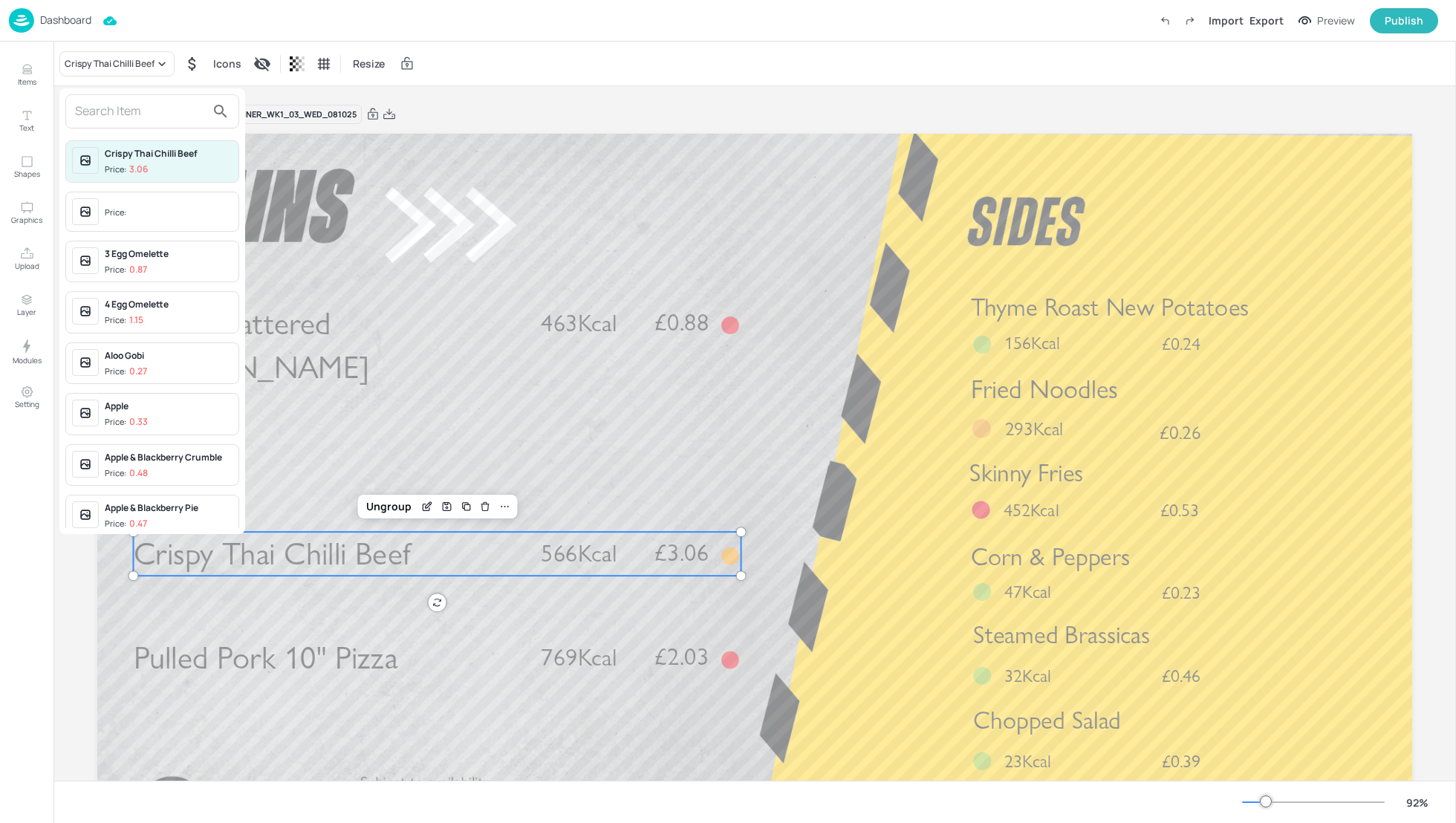
click at [96, 102] on input "text" at bounding box center [140, 111] width 131 height 23
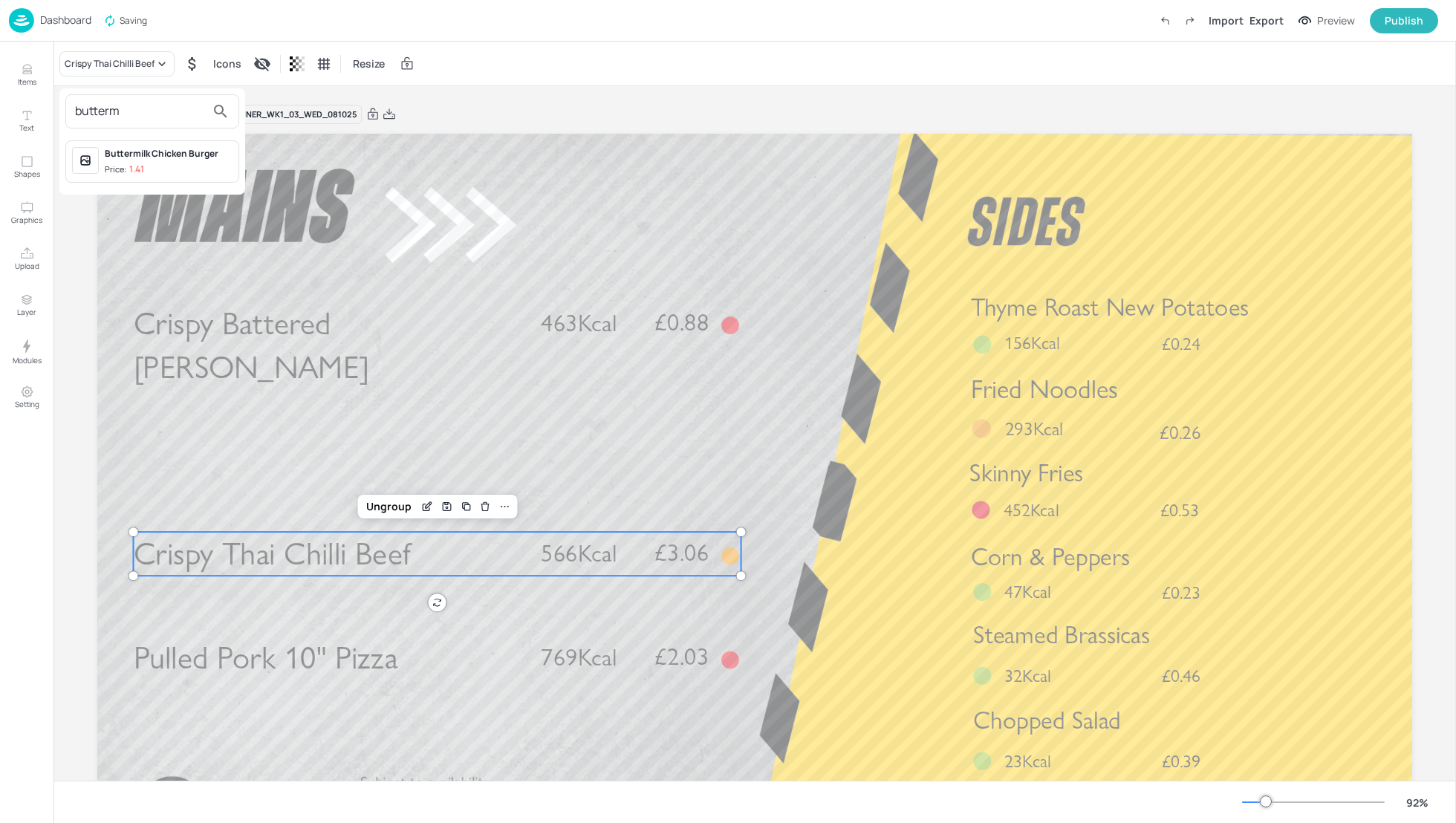
type input "butterm"
click at [145, 147] on div "Buttermilk Chicken Burger" at bounding box center [168, 153] width 127 height 13
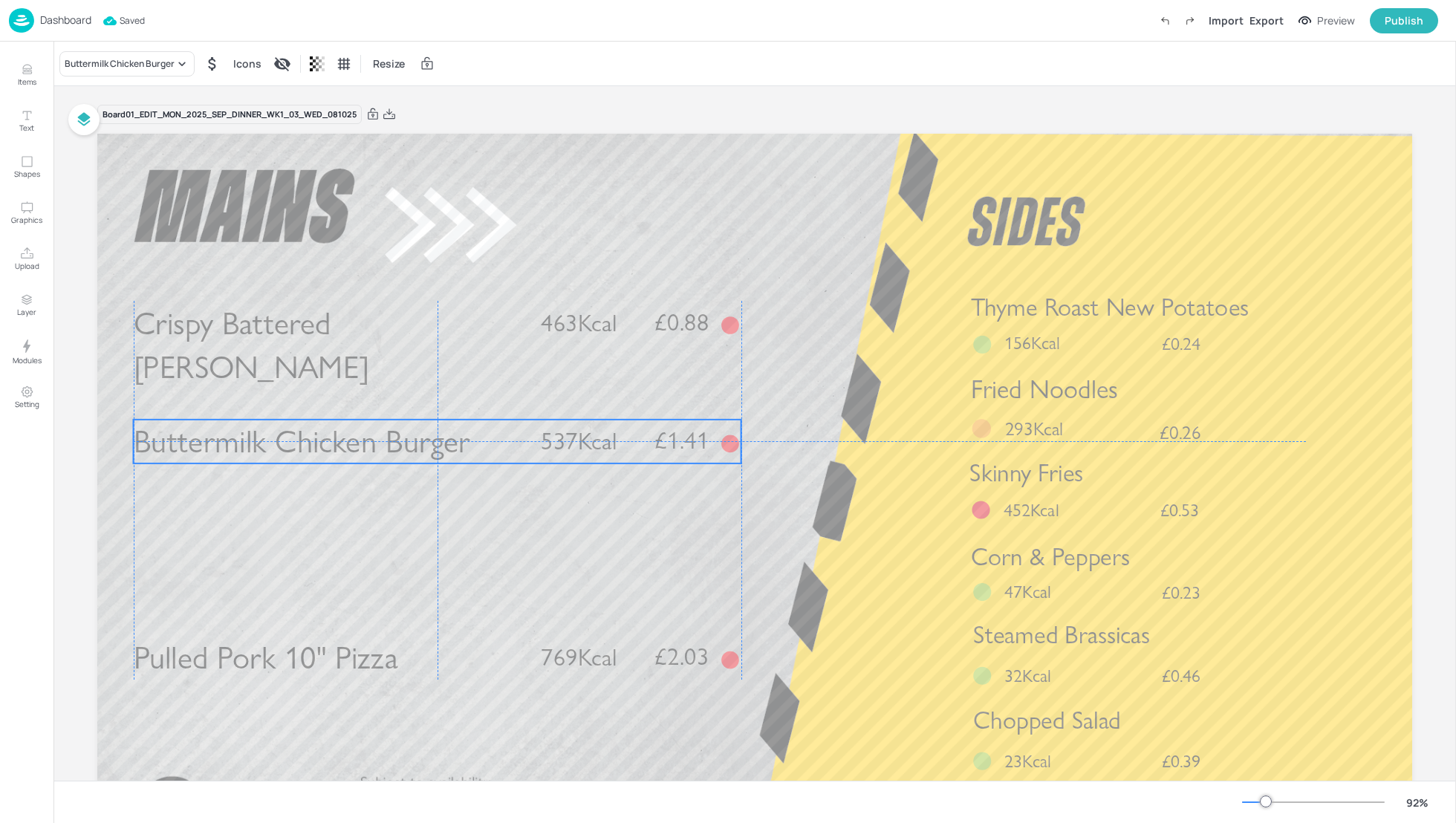
drag, startPoint x: 342, startPoint y: 556, endPoint x: 341, endPoint y: 445, distance: 111.0
click at [341, 445] on span "Buttermilk Chicken Burger" at bounding box center [302, 442] width 337 height 39
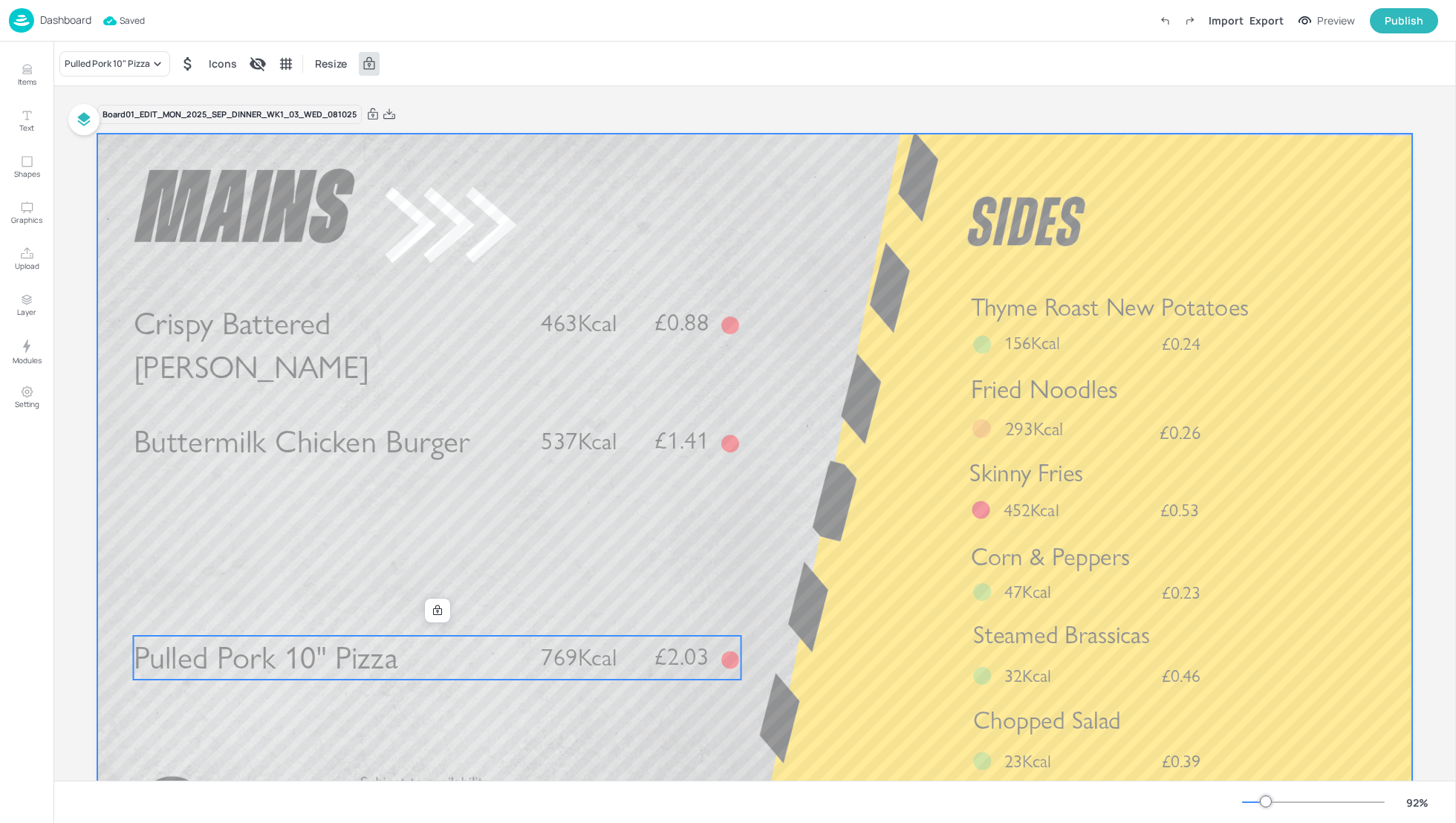
drag, startPoint x: 346, startPoint y: 661, endPoint x: 346, endPoint y: 565, distance: 96.0
click at [346, 133] on div "Crispy Battered Pollock £0.88 463Kcal Buttermilk Chicken Burger £1.41 537Kcal P…" at bounding box center [754, 133] width 1315 height 0
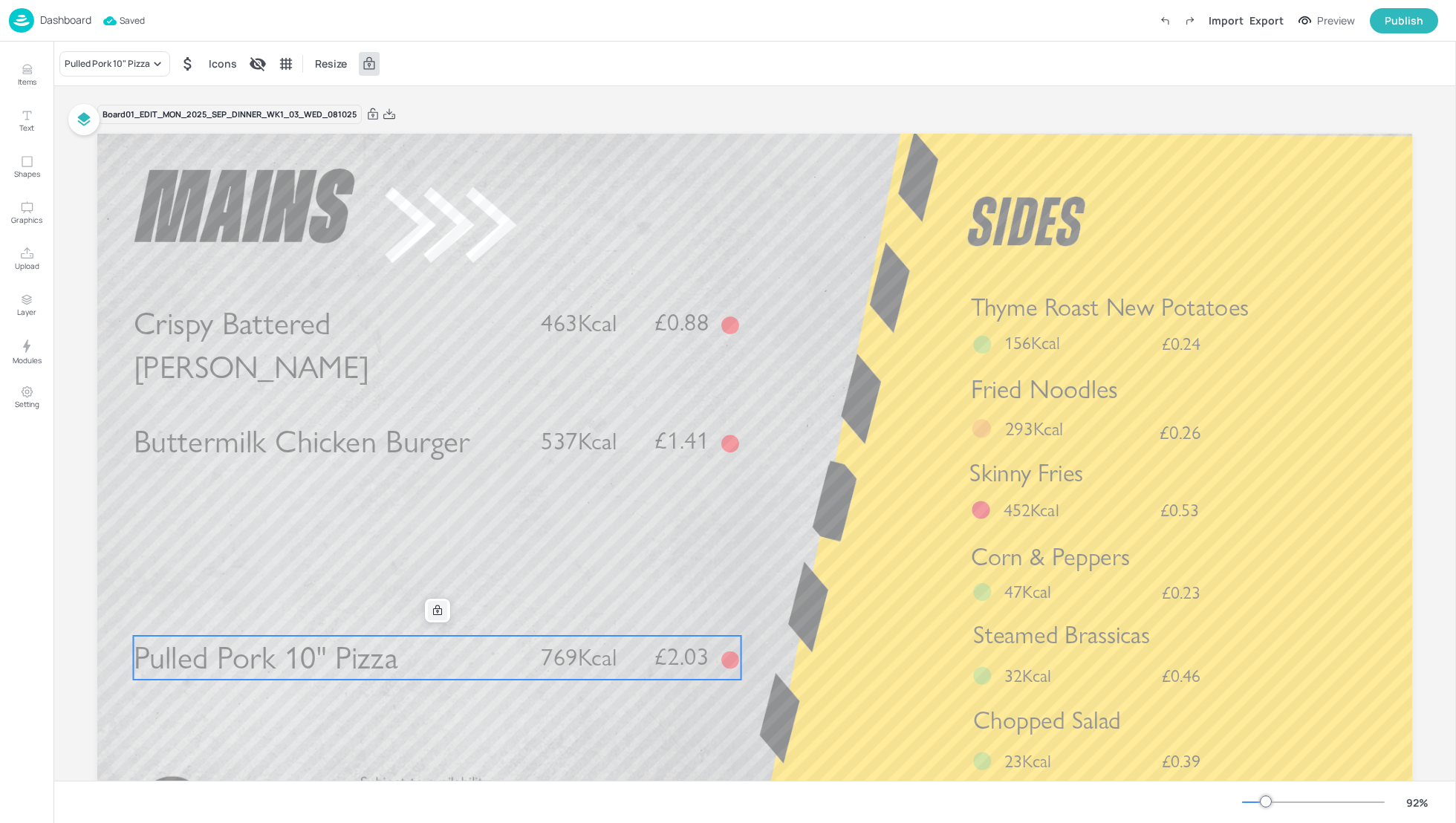
click at [432, 609] on icon at bounding box center [438, 611] width 12 height 12
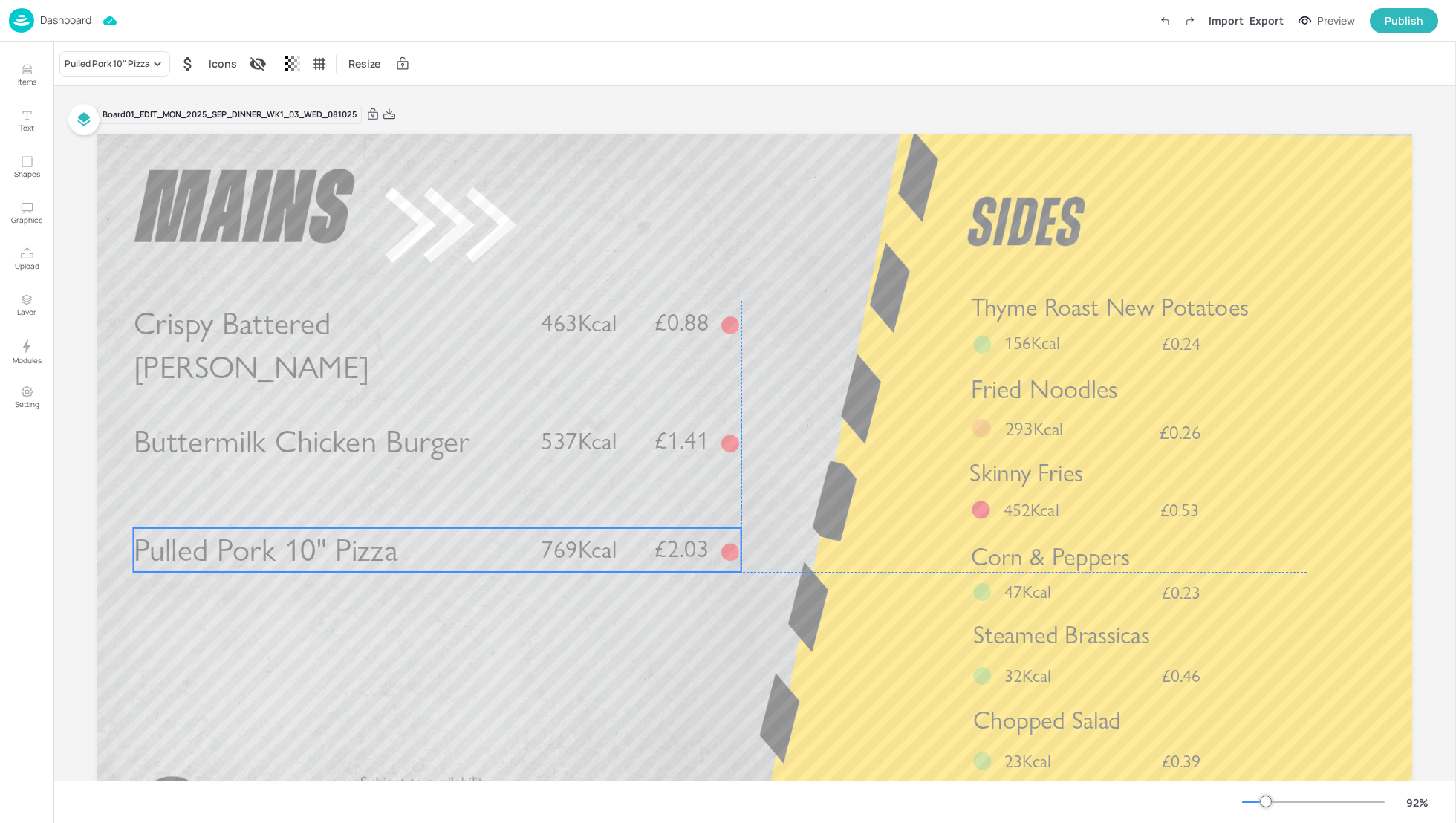
drag, startPoint x: 423, startPoint y: 664, endPoint x: 422, endPoint y: 556, distance: 108.0
click at [422, 556] on p "Pulled Pork 10" Pizza" at bounding box center [328, 550] width 389 height 44
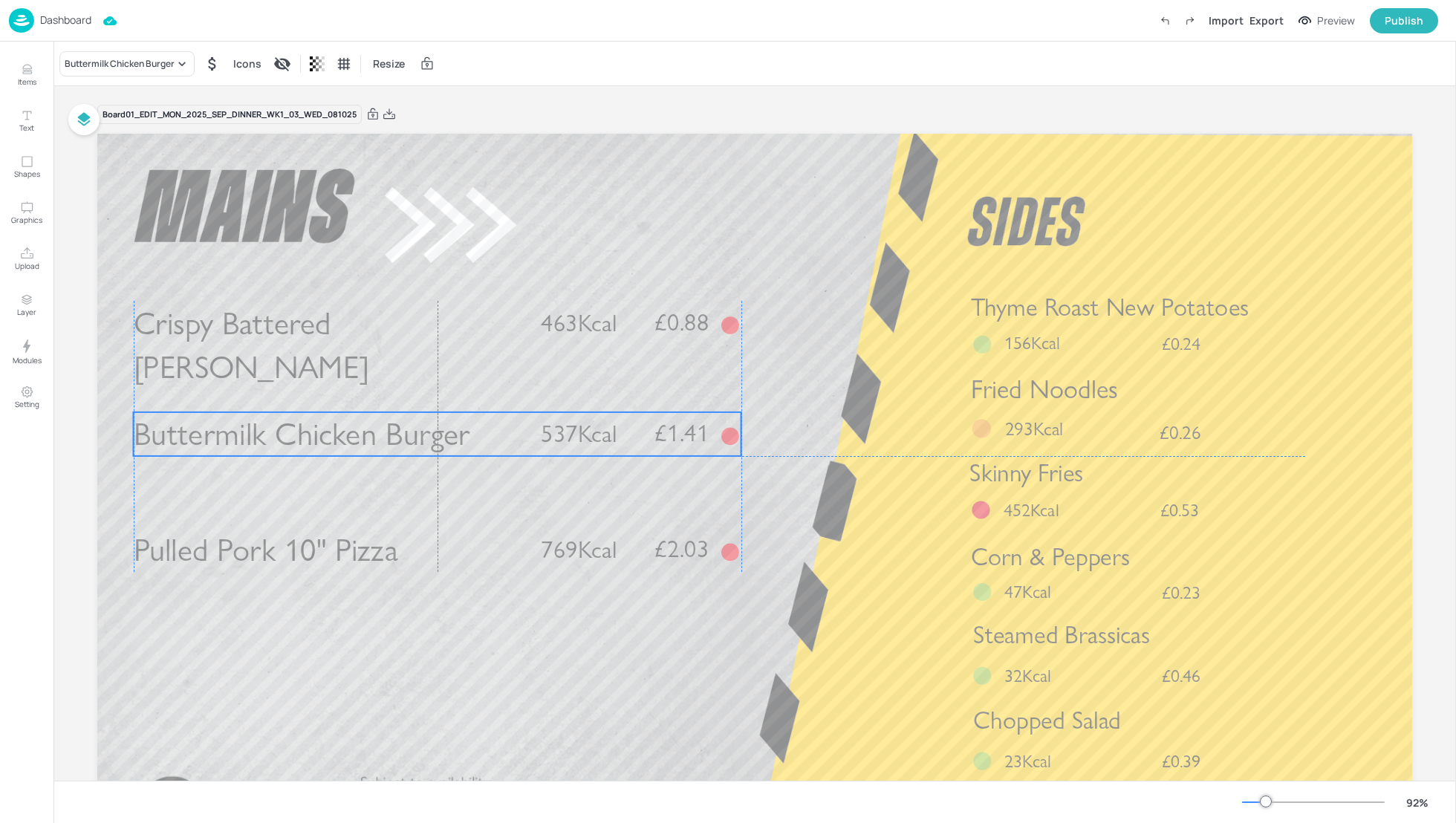
drag, startPoint x: 409, startPoint y: 444, endPoint x: 408, endPoint y: 435, distance: 9.1
click at [408, 435] on span "Buttermilk Chicken Burger" at bounding box center [302, 434] width 337 height 39
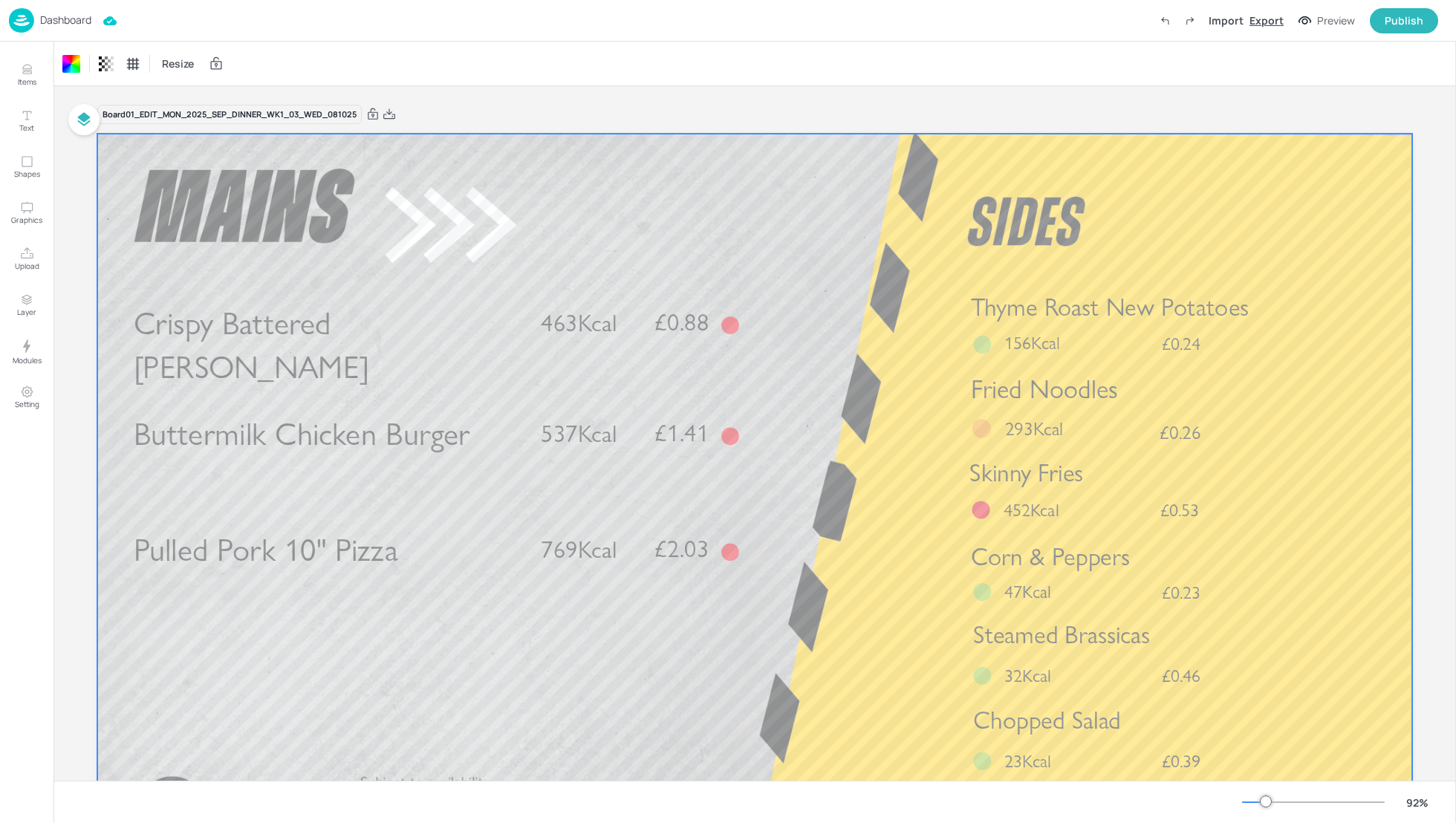
click at [1284, 28] on div "Export" at bounding box center [1266, 21] width 34 height 16
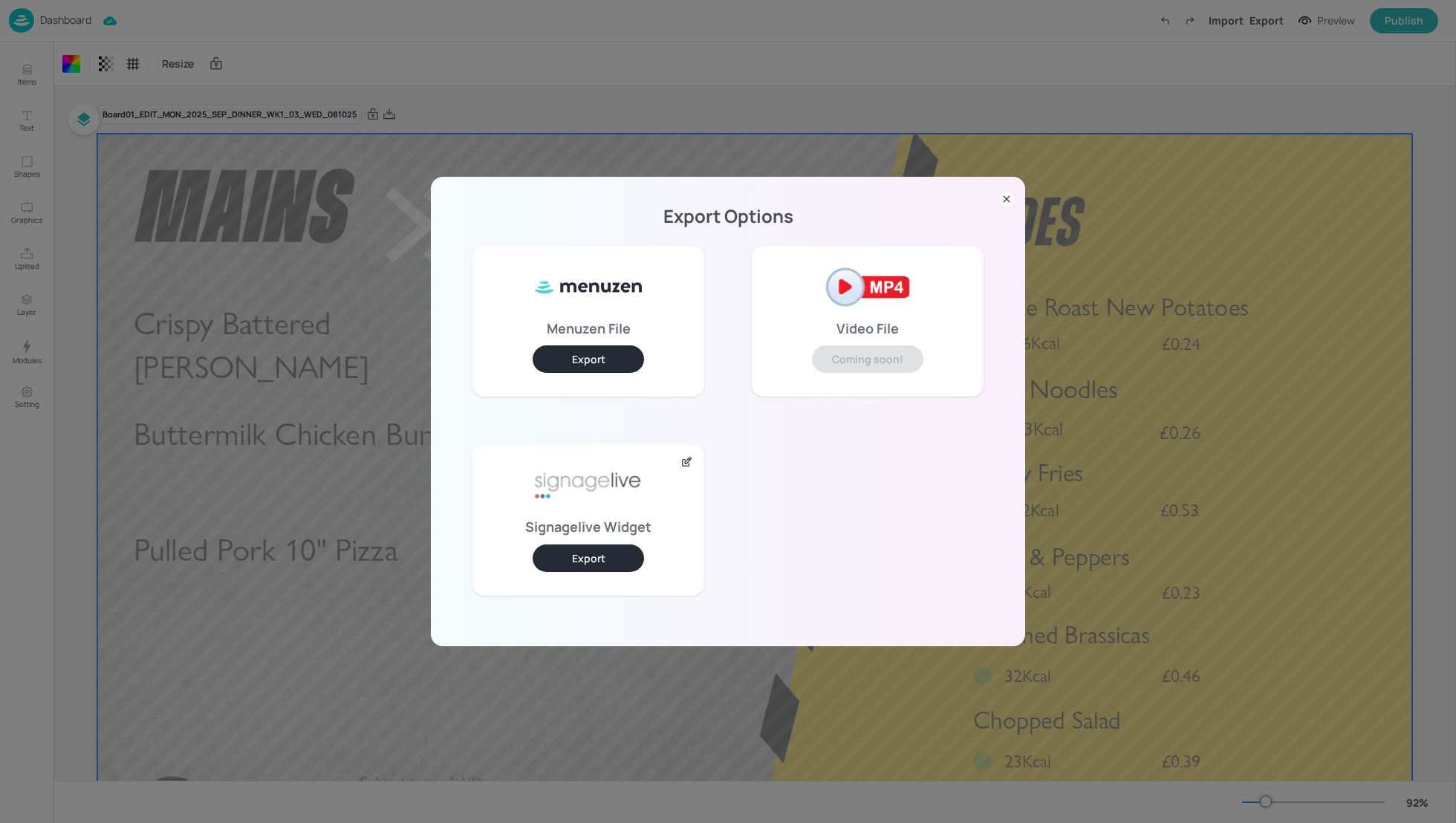
click at [608, 553] on button "Export" at bounding box center [588, 558] width 112 height 28
click at [855, 41] on div "Export Options Menuzen File Export Video File Coming soon! Signagelive Widget E…" at bounding box center [728, 412] width 1456 height 823
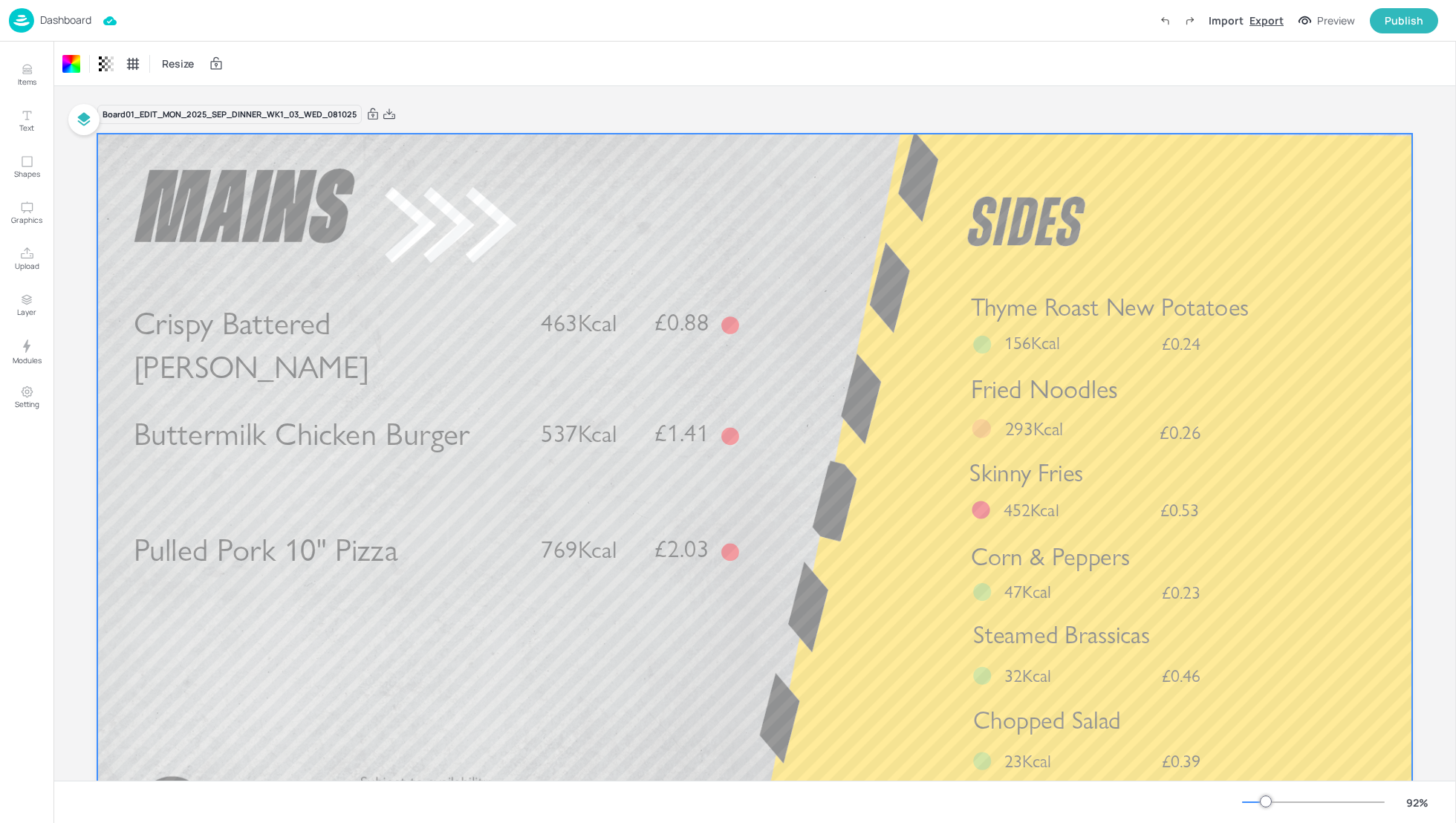
click at [1273, 23] on div "Export" at bounding box center [1266, 21] width 34 height 16
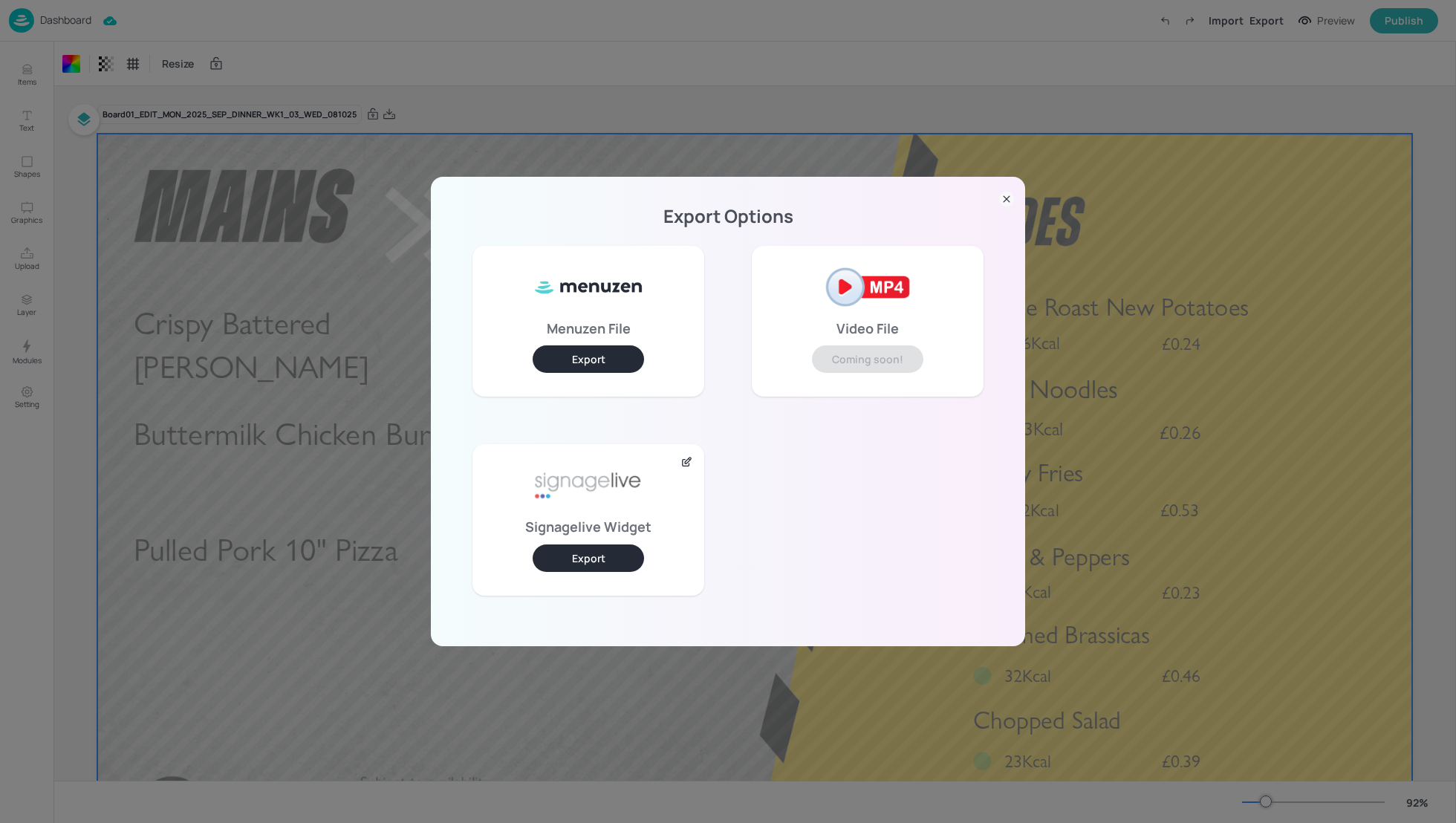
click at [585, 561] on button "Export" at bounding box center [588, 558] width 112 height 28
